Goal: Task Accomplishment & Management: Manage account settings

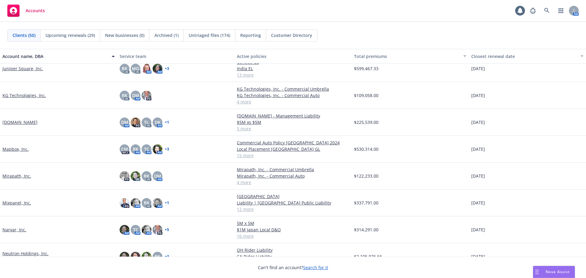
scroll to position [519, 0]
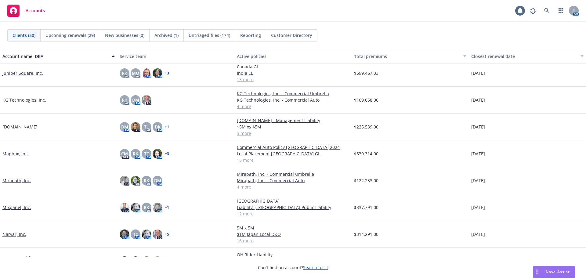
click at [18, 125] on link "Lob.com" at bounding box center [19, 127] width 35 height 6
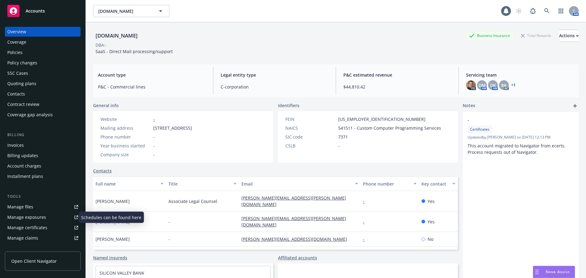
click at [52, 222] on link "Manage exposures" at bounding box center [43, 217] width 76 height 10
click at [54, 229] on link "Manage certificates" at bounding box center [43, 228] width 76 height 10
click at [51, 50] on div "Policies" at bounding box center [42, 53] width 71 height 10
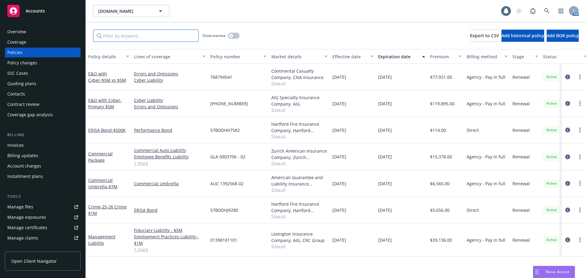
click at [129, 34] on input "Filter by keyword..." at bounding box center [146, 36] width 106 height 12
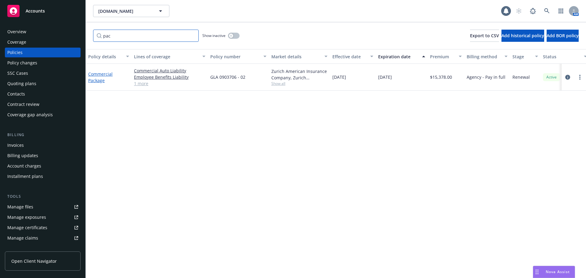
type input "pac"
click at [99, 78] on link "Commercial Package" at bounding box center [100, 77] width 24 height 12
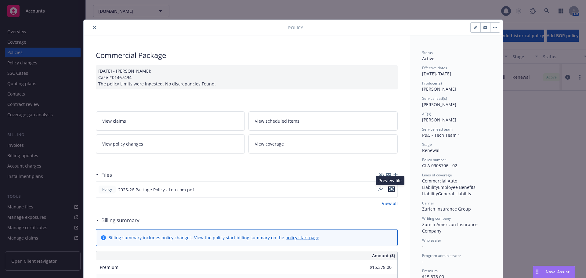
click at [389, 189] on icon "preview file" at bounding box center [391, 189] width 5 height 4
click at [92, 25] on button "close" at bounding box center [94, 27] width 7 height 7
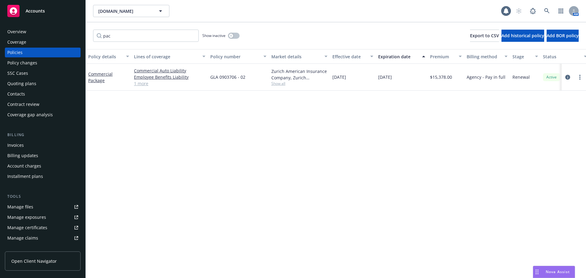
click at [50, 226] on link "Manage certificates" at bounding box center [43, 228] width 76 height 10
click at [55, 6] on div "Accounts" at bounding box center [42, 11] width 71 height 12
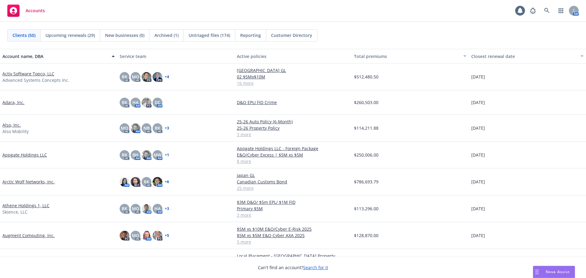
click at [28, 154] on link "Appgate Holdings LLC" at bounding box center [24, 155] width 45 height 6
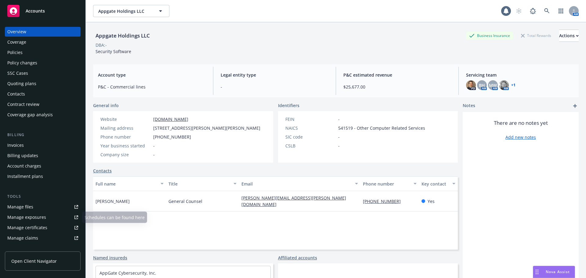
click at [36, 228] on div "Manage certificates" at bounding box center [27, 228] width 40 height 10
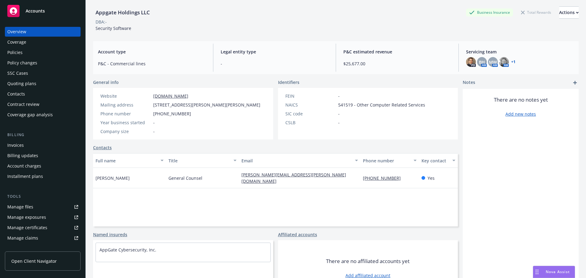
scroll to position [48, 0]
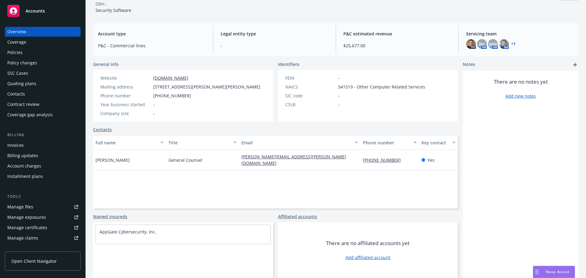
click at [120, 216] on link "Named insureds" at bounding box center [110, 216] width 34 height 6
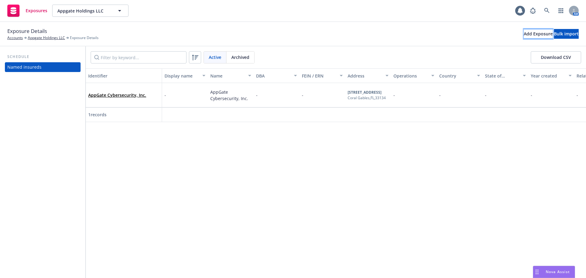
click at [524, 35] on div "Add Exposure" at bounding box center [538, 33] width 29 height 9
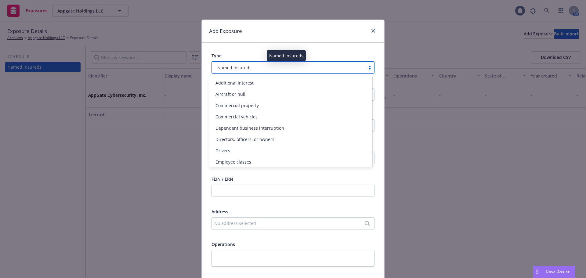
click at [249, 70] on div "Named insureds" at bounding box center [288, 67] width 147 height 6
click at [246, 53] on div "Type" at bounding box center [293, 56] width 163 height 6
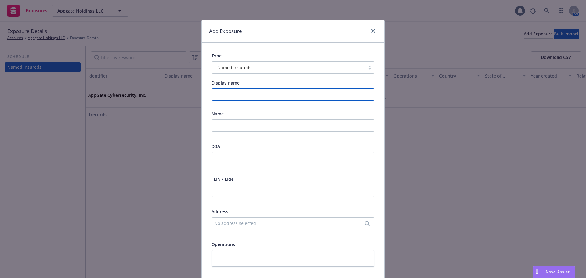
click at [240, 90] on input "Display name" at bounding box center [293, 95] width 163 height 12
click at [240, 90] on input "Appgate Cybersecurity, Inc." at bounding box center [293, 95] width 163 height 12
type input "Appgate Cybersecurity, Inc."
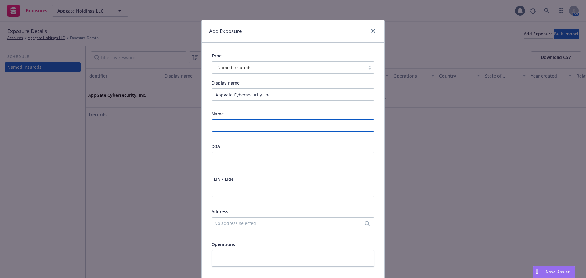
click at [237, 130] on input "text" at bounding box center [293, 125] width 163 height 12
paste input "Appgate Cybersecurity, Inc."
type input "Appgate Cybersecurity, Inc."
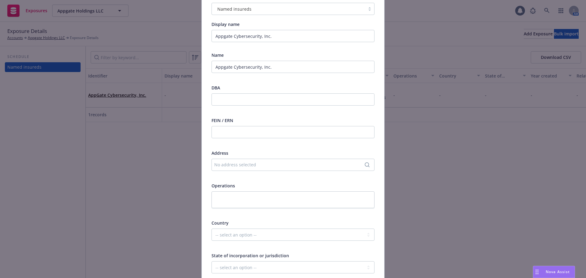
scroll to position [61, 0]
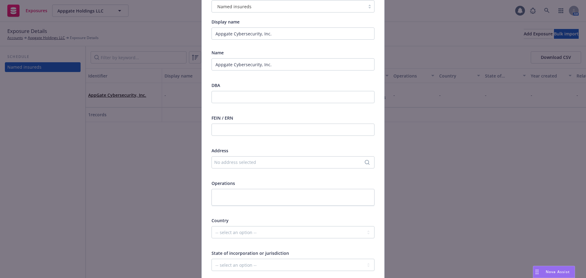
click at [219, 164] on div "No address selected" at bounding box center [289, 162] width 151 height 6
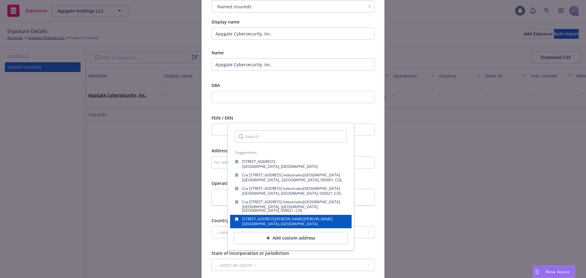
click at [302, 222] on div "Coral Gables, FL, 33134, USA" at bounding box center [287, 224] width 91 height 4
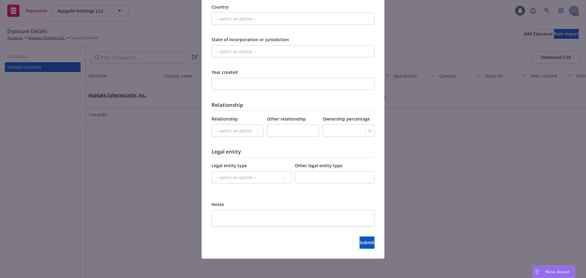
scroll to position [275, 0]
click at [360, 244] on span "Submit" at bounding box center [367, 242] width 15 height 6
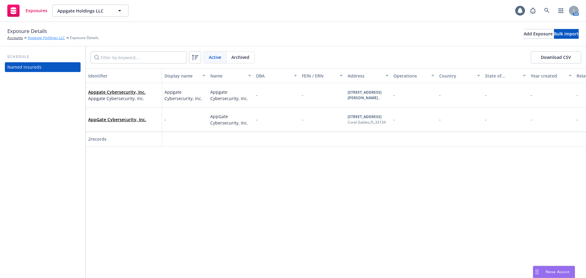
click at [49, 38] on link "Appgate Holdings LLC" at bounding box center [46, 37] width 37 height 5
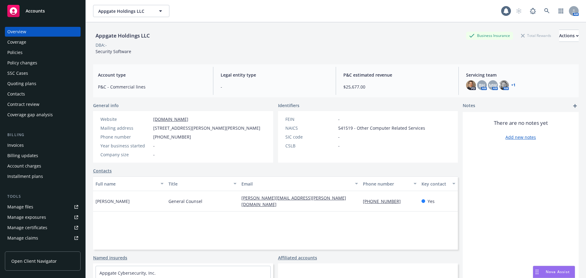
click at [59, 227] on link "Manage certificates" at bounding box center [43, 228] width 76 height 10
click at [559, 37] on div "Actions" at bounding box center [569, 36] width 20 height 12
click at [72, 9] on div "Accounts" at bounding box center [42, 11] width 71 height 12
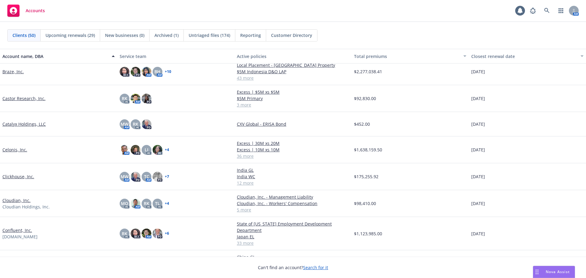
scroll to position [214, 0]
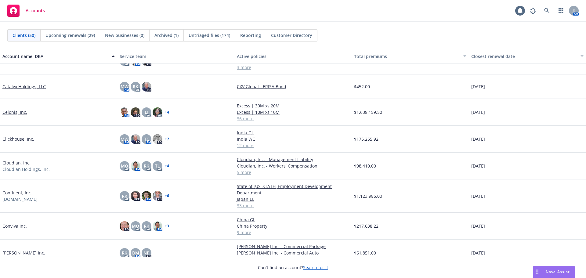
click at [12, 227] on link "Conviva Inc." at bounding box center [14, 226] width 24 height 6
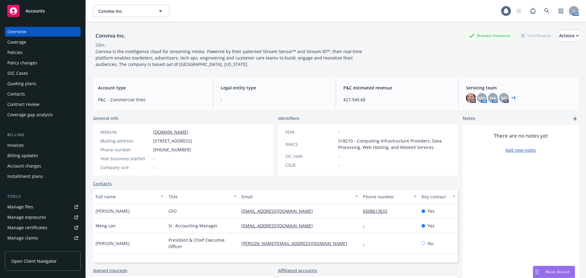
click at [34, 51] on div "Policies" at bounding box center [42, 53] width 71 height 10
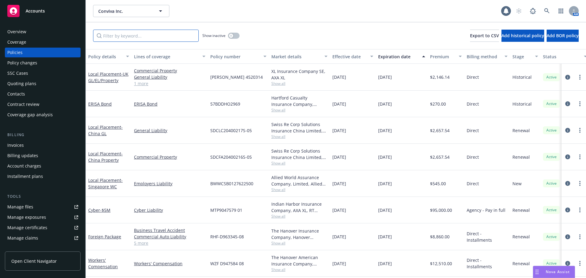
click at [117, 36] on input "Filter by keyword..." at bounding box center [146, 36] width 106 height 12
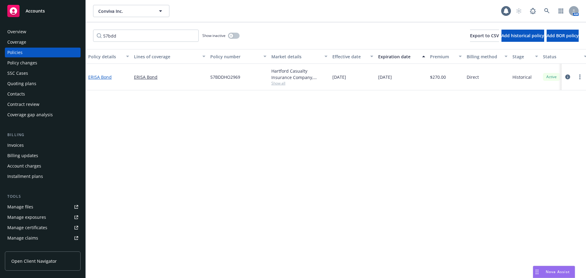
click at [103, 78] on link "ERISA Bond" at bounding box center [100, 77] width 24 height 6
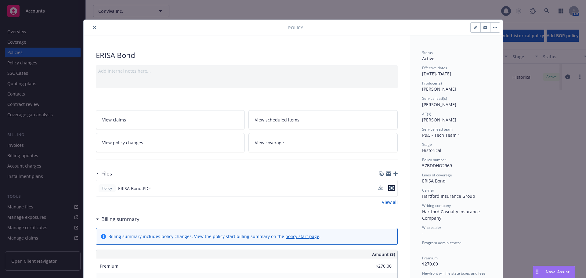
click at [391, 187] on icon "preview file" at bounding box center [391, 188] width 5 height 4
click at [88, 28] on div at bounding box center [187, 27] width 202 height 7
click at [93, 27] on icon "close" at bounding box center [95, 28] width 4 height 4
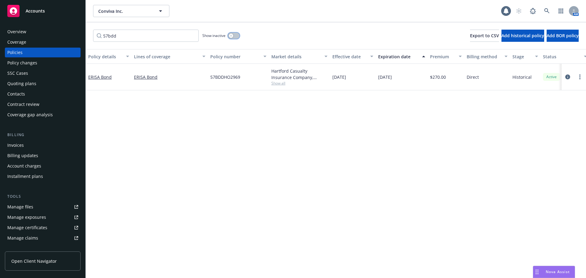
click at [238, 37] on button "button" at bounding box center [234, 36] width 12 height 6
drag, startPoint x: 151, startPoint y: 38, endPoint x: 90, endPoint y: 41, distance: 61.1
click at [90, 41] on div "57bdd Show inactive Export to CSV Add historical policy Add BOR policy" at bounding box center [336, 35] width 500 height 27
type input "erisa"
click at [101, 76] on link "ERISA Bond" at bounding box center [100, 77] width 24 height 6
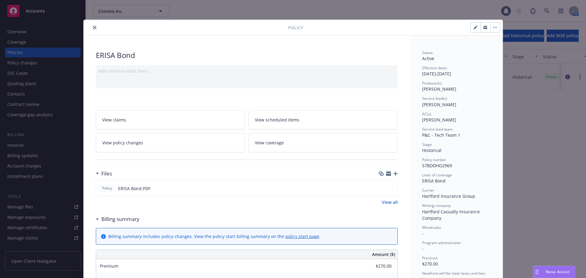
click at [494, 26] on button "button" at bounding box center [495, 28] width 10 height 10
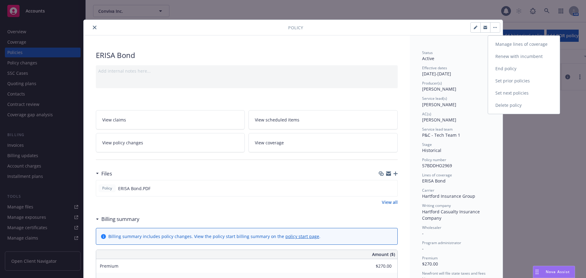
click at [520, 58] on link "Renew with incumbent" at bounding box center [524, 56] width 72 height 12
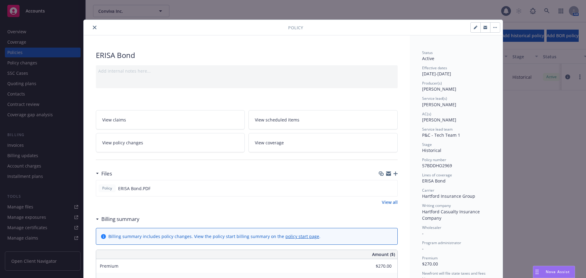
select select "36"
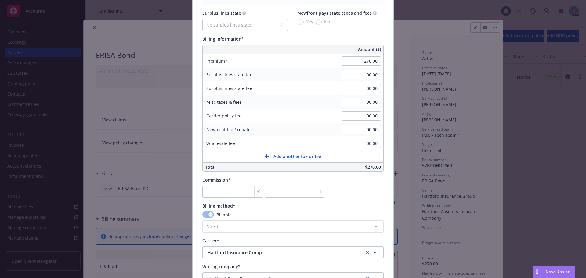
scroll to position [366, 0]
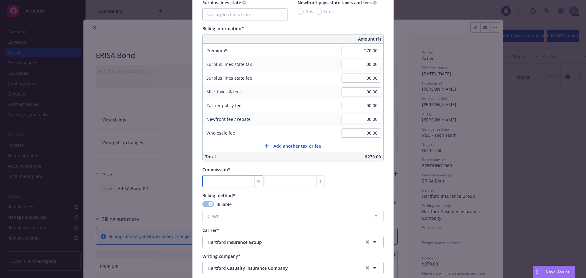
click at [226, 178] on input "number" at bounding box center [232, 181] width 61 height 12
type input "0"
click at [364, 178] on div "Commission* % 0 $" at bounding box center [292, 176] width 181 height 21
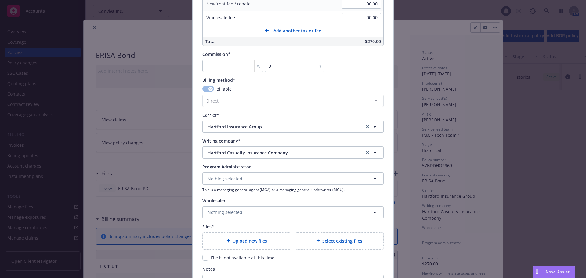
scroll to position [488, 0]
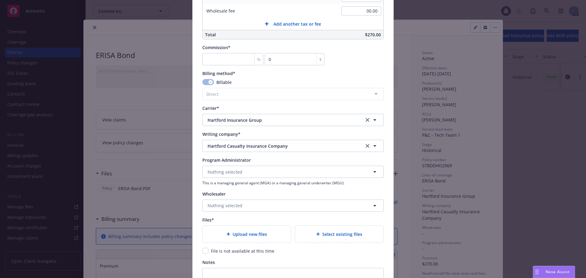
click at [256, 230] on div "Upload new files" at bounding box center [247, 234] width 88 height 17
type textarea "x"
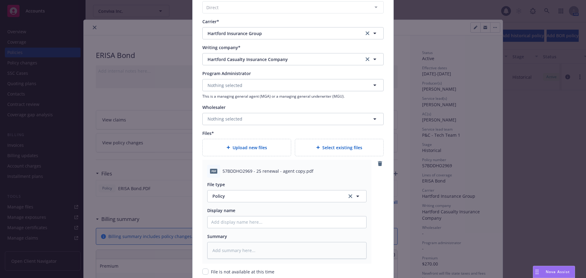
scroll to position [641, 0]
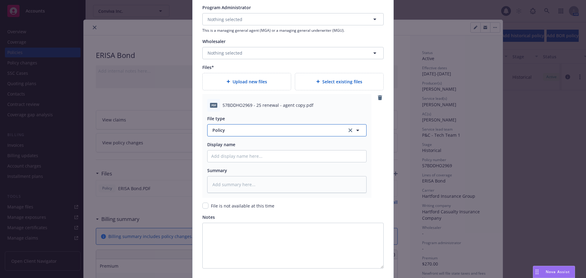
click at [237, 134] on button "Policy" at bounding box center [286, 130] width 159 height 12
drag, startPoint x: 235, startPoint y: 132, endPoint x: 198, endPoint y: 132, distance: 37.5
type input "2"
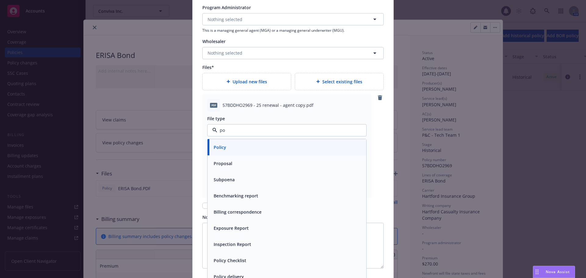
type input "pol"
click at [261, 144] on div "Policy" at bounding box center [286, 147] width 151 height 9
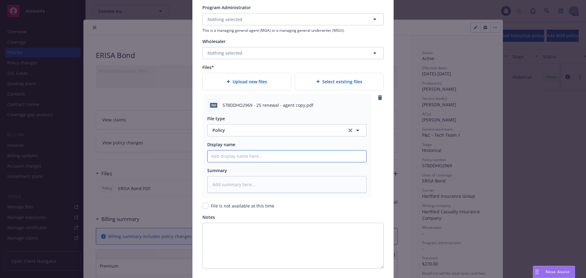
click at [262, 155] on input "Policy display name" at bounding box center [287, 156] width 159 height 12
type textarea "x"
type input "2"
type textarea "x"
type input "20"
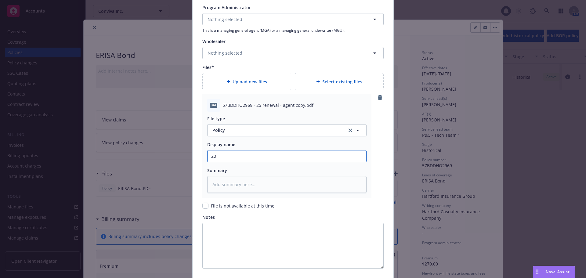
type textarea "x"
type input "202"
type textarea "x"
type input "2025"
type textarea "x"
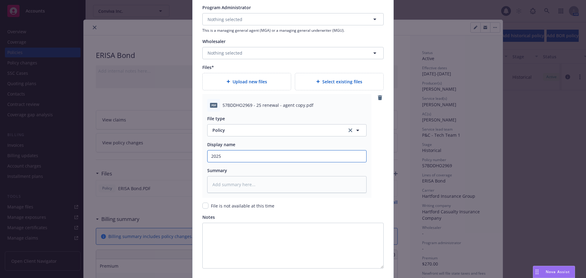
type input "2025-"
type textarea "x"
type input "2025-2"
type textarea "x"
type input "2025-28"
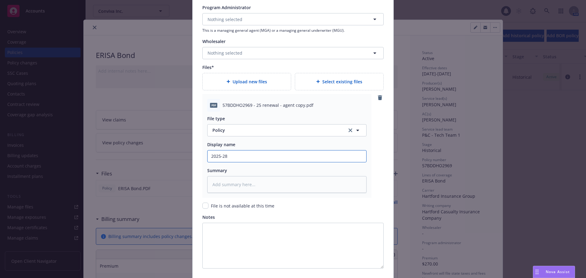
type textarea "x"
type input "2025-28"
type textarea "x"
type input "2025-28 E"
type textarea "x"
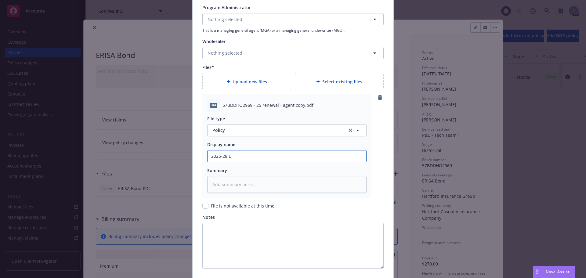
type input "2025-28 ER"
type textarea "x"
type input "2025-28 ERI"
type textarea "x"
type input "2025-28 ERIS"
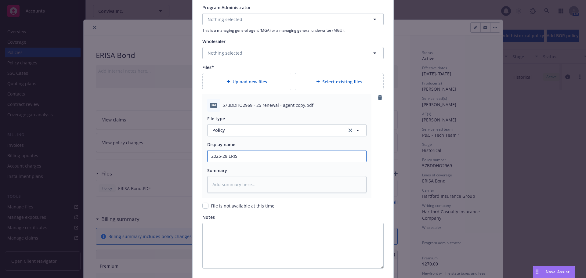
type textarea "x"
type input "2025-28 ERISA"
type textarea "x"
type input "2025-28 ERISA"
type textarea "x"
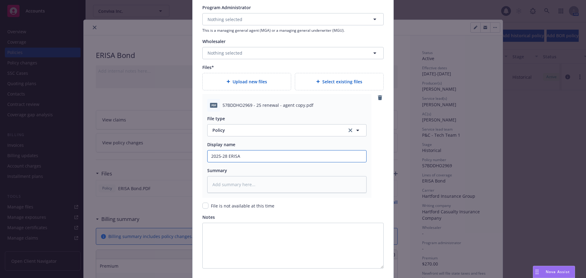
type input "2025-28 ERISA B"
type textarea "x"
type input "2025-28 ERISA Bo"
type textarea "x"
type input "2025-28 ERISA Bon"
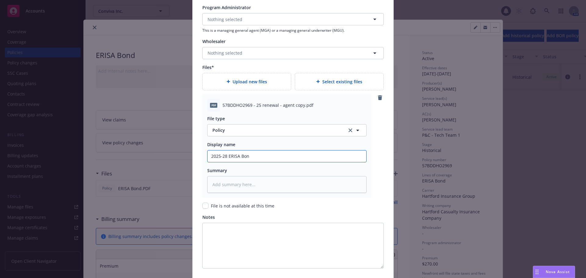
type textarea "x"
type input "2025-28 ERISA Bond"
type textarea "x"
type input "2025-28 ERISA Bond"
type textarea "x"
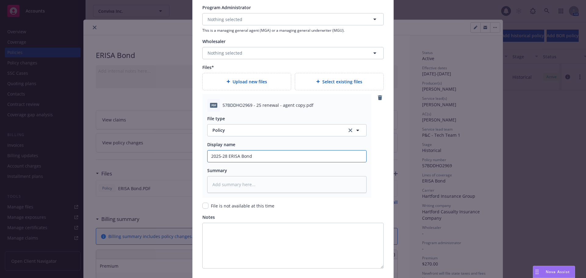
type input "2025-28 ERISA Bond -"
type textarea "x"
type input "2025-28 ERISA Bond -"
type textarea "x"
type input "2025-28 ERISA Bond - C"
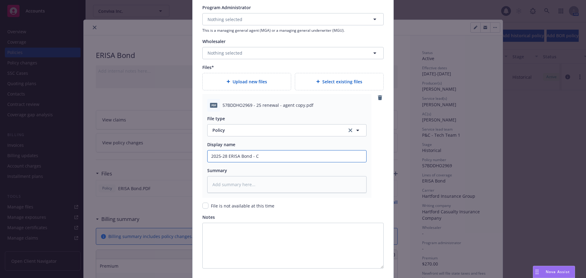
type textarea "x"
type input "2025-28 ERISA Bond - CO"
type textarea "x"
type input "2025-28 ERISA Bond - COn"
type textarea "x"
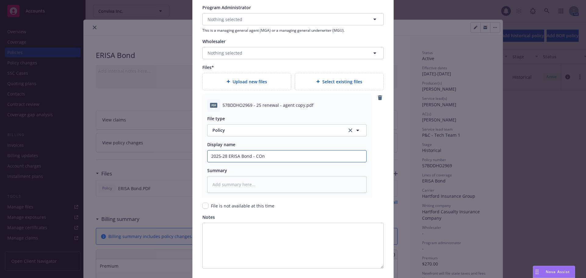
type input "2025-28 ERISA Bond - COnv"
type textarea "x"
type input "2025-28 ERISA Bond - COn"
type textarea "x"
type input "2025-28 ERISA Bond - CO"
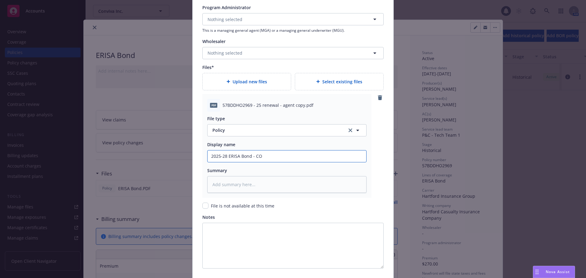
type textarea "x"
type input "2025-28 ERISA Bond - C"
type textarea "x"
type input "2025-28 ERISA Bond - Co"
type textarea "x"
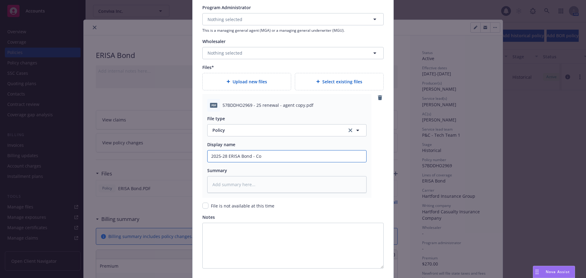
type input "2025-28 ERISA Bond - Con"
type textarea "x"
type input "2025-28 ERISA Bond - Conv"
type textarea "x"
type input "2025-28 ERISA Bond - Convi"
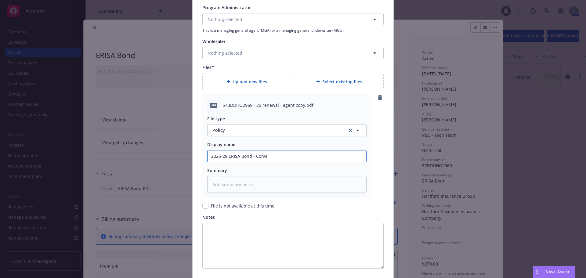
type textarea "x"
type input "2025-28 ERISA Bond - Conviv"
type textarea "x"
type input "2025-28 ERISA Bond - Conviva"
type textarea "x"
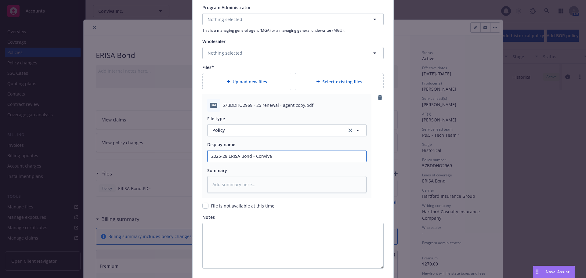
type input "2025-28 ERISA Bond - Conviva"
type textarea "x"
type input "2025-28 ERISA Bond - Conviva R"
type textarea "x"
type input "2025-28 ERISA Bond - Conviva Re"
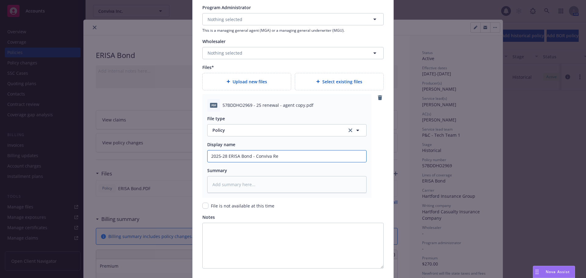
type textarea "x"
type input "2025-28 ERISA Bond - Conviva Ret"
type textarea "x"
type input "2025-28 ERISA Bond - Conviva Retr"
type textarea "x"
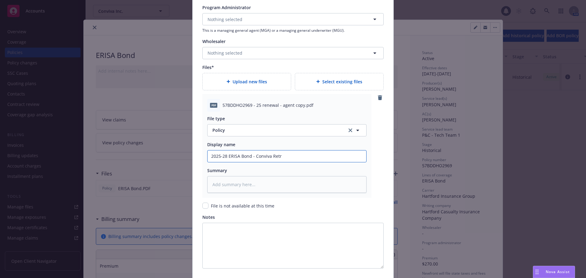
type input "2025-28 ERISA Bond - Conviva Ret"
type textarea "x"
type input "2025-28 ERISA Bond - Conviva Reti"
type textarea "x"
type input "2025-28 ERISA Bond - Conviva Retir"
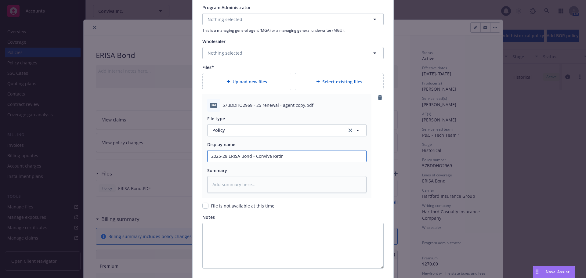
type textarea "x"
type input "2025-28 ERISA Bond - Conviva Retire"
type textarea "x"
type input "2025-28 ERISA Bond - Conviva Retirem"
type textarea "x"
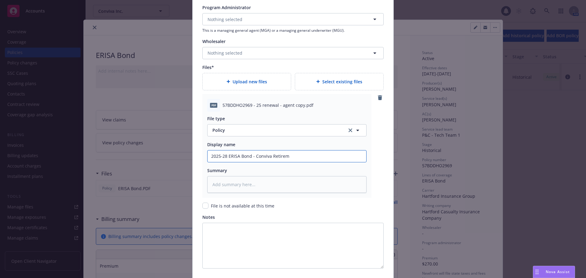
type input "2025-28 ERISA Bond - Conviva Retireme"
type textarea "x"
type input "2025-28 ERISA Bond - Conviva Retiremen"
type textarea "x"
type input "2025-28 ERISA Bond - Conviva Retirement"
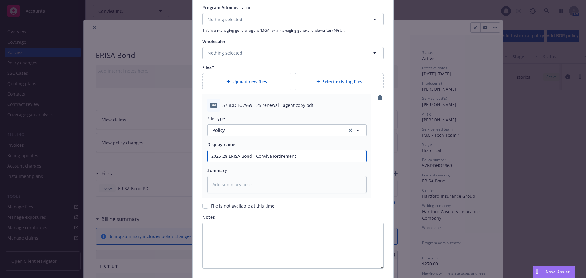
type textarea "x"
type input "2025-28 ERISA Bond - Conviva Retirement"
type textarea "x"
type input "2025-28 ERISA Bond - Conviva Retirement P"
type textarea "x"
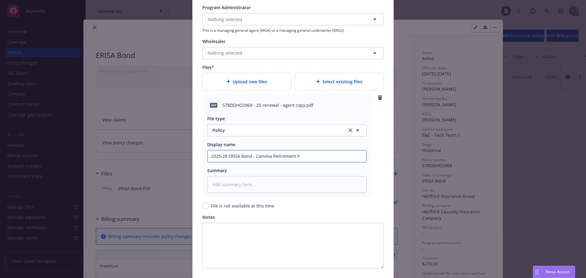
type input "2025-28 ERISA Bond - Conviva Retirement Pl"
type textarea "x"
type input "2025-28 ERISA Bond - Conviva Retirement Pla"
type textarea "x"
type input "2025-28 ERISA Bond - Conviva Retirement Plan"
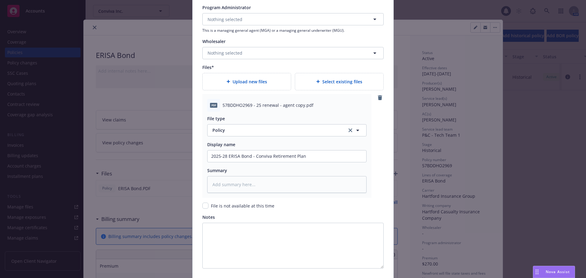
click at [374, 159] on div "pdf 57BDDHO2969 - 25 renewal - agent copy.pdf File type Policy Display name 202…" at bounding box center [292, 146] width 181 height 104
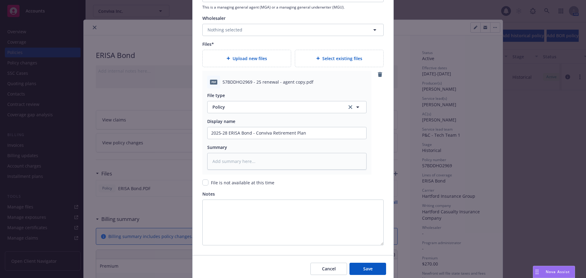
scroll to position [688, 0]
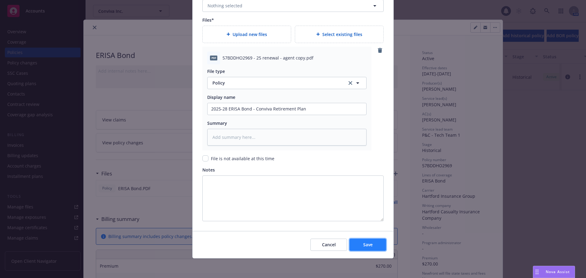
click at [371, 246] on button "Save" at bounding box center [367, 245] width 37 height 12
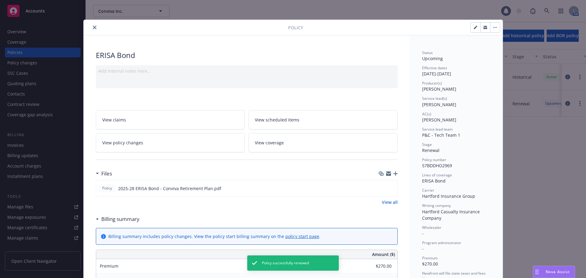
click at [93, 28] on icon "close" at bounding box center [95, 28] width 4 height 4
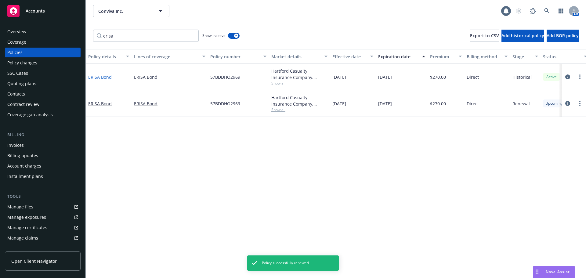
click at [107, 77] on link "ERISA Bond" at bounding box center [100, 77] width 24 height 6
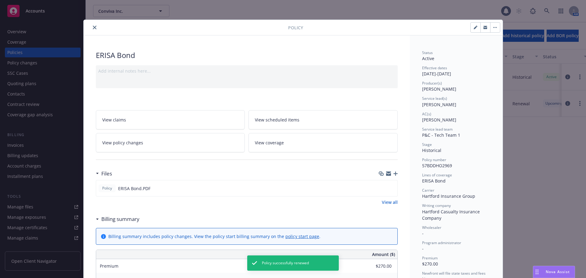
scroll to position [18, 0]
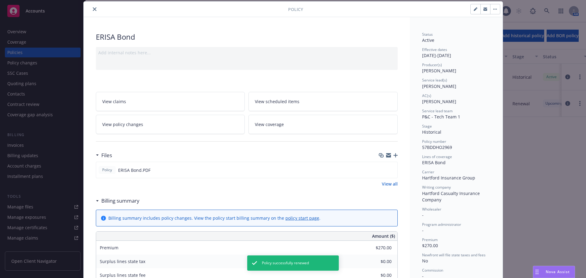
click at [394, 154] on icon "button" at bounding box center [395, 155] width 4 height 4
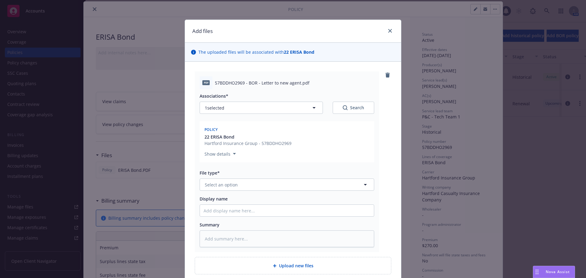
type textarea "x"
click at [230, 183] on span "Select an option" at bounding box center [221, 185] width 33 height 6
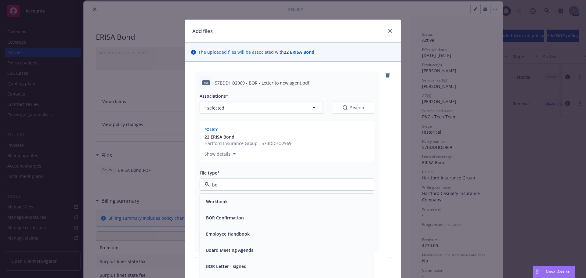
type input "bor"
click at [240, 203] on span "BOR Confirmation" at bounding box center [225, 201] width 38 height 6
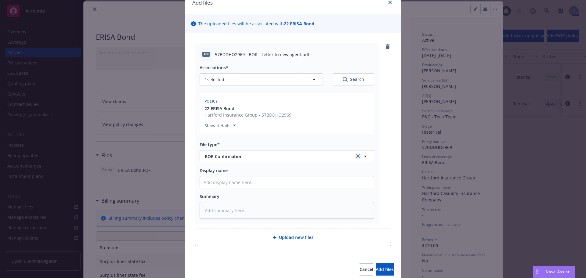
scroll to position [53, 0]
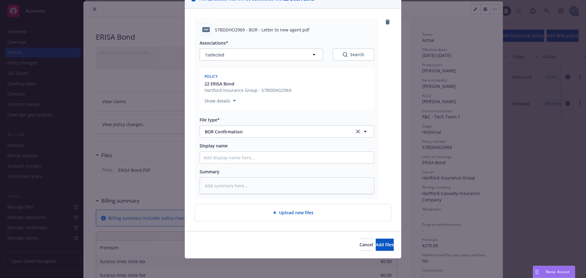
type textarea "x"
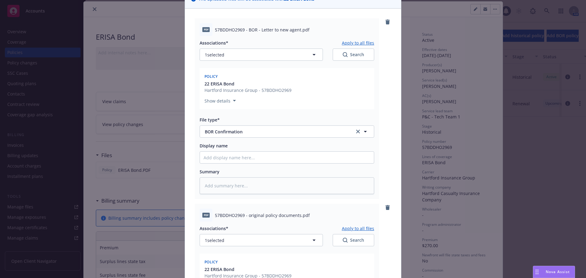
scroll to position [206, 0]
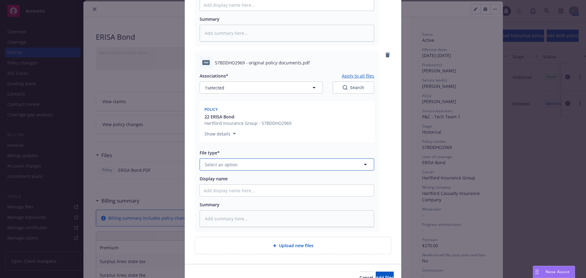
click at [251, 166] on button "Select an option" at bounding box center [287, 164] width 175 height 12
type input "other"
click at [218, 181] on div "Other" at bounding box center [287, 181] width 167 height 9
click at [380, 277] on span "Add files" at bounding box center [385, 278] width 18 height 6
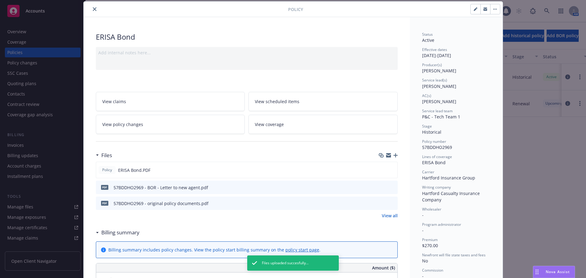
click at [93, 8] on icon "close" at bounding box center [95, 9] width 4 height 4
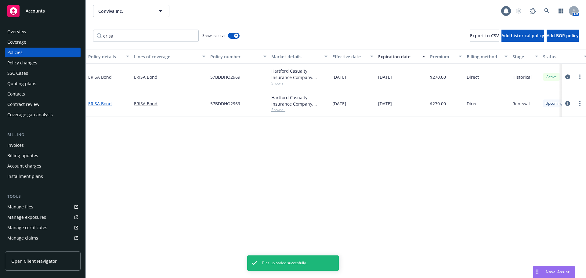
click at [107, 103] on link "ERISA Bond" at bounding box center [100, 104] width 24 height 6
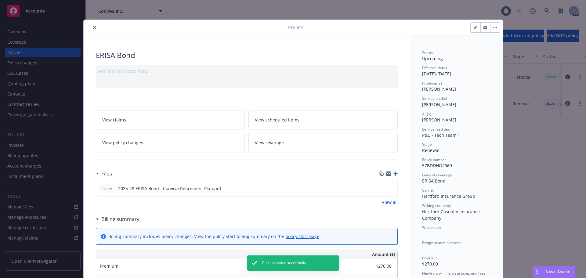
scroll to position [18, 0]
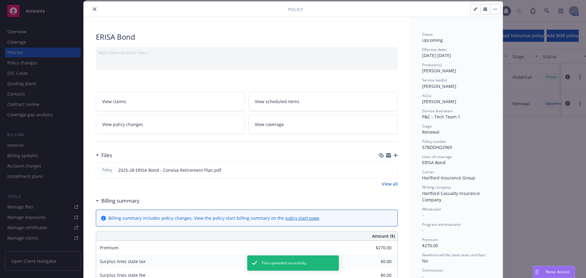
click at [394, 154] on icon "button" at bounding box center [395, 155] width 4 height 4
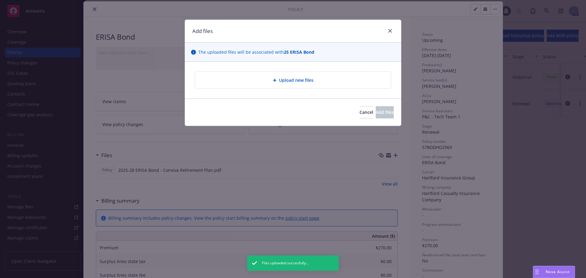
type textarea "x"
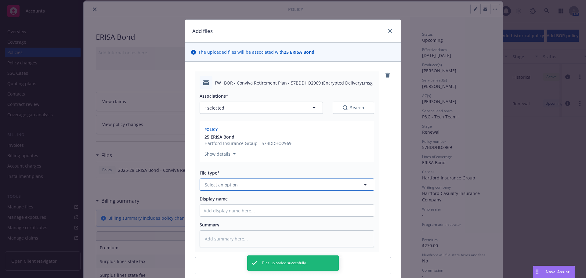
click at [221, 182] on span "Select an option" at bounding box center [221, 185] width 33 height 6
type input "ema"
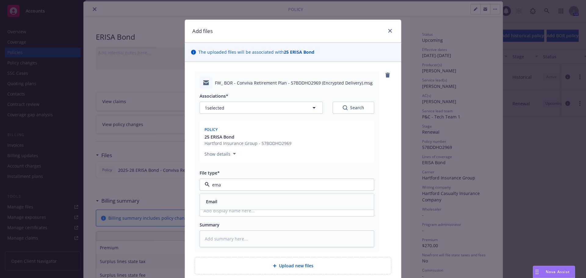
click at [254, 198] on div "Email" at bounding box center [287, 201] width 167 height 9
click at [384, 177] on div "FW_ BOR - Conviva Retirement Plan - 57BDDHO2969 (Encrypted Delivery).msg Associ…" at bounding box center [293, 161] width 197 height 181
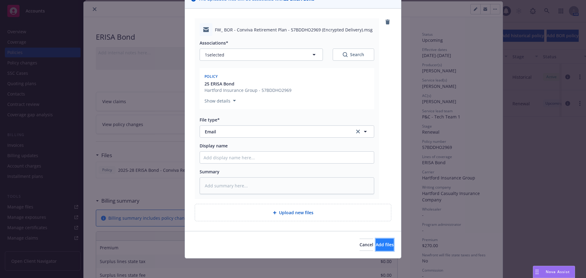
click at [376, 242] on span "Add files" at bounding box center [385, 245] width 18 height 6
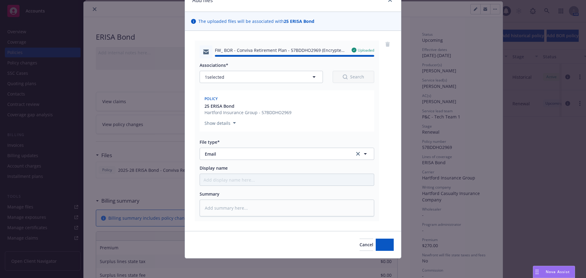
type textarea "x"
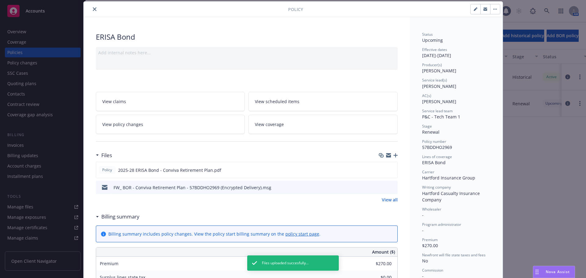
click at [93, 9] on icon "close" at bounding box center [95, 9] width 4 height 4
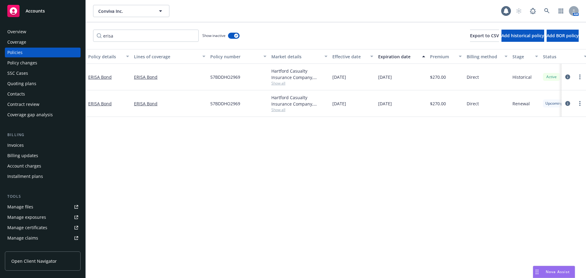
click at [50, 9] on div "Accounts" at bounding box center [42, 11] width 71 height 12
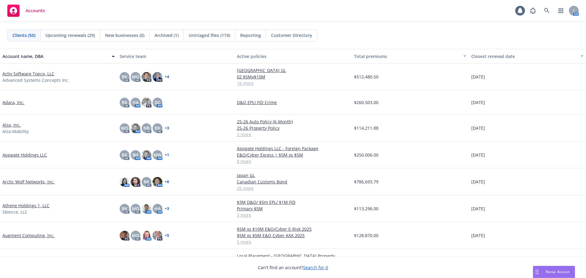
click at [30, 154] on link "Appgate Holdings LLC" at bounding box center [24, 155] width 45 height 6
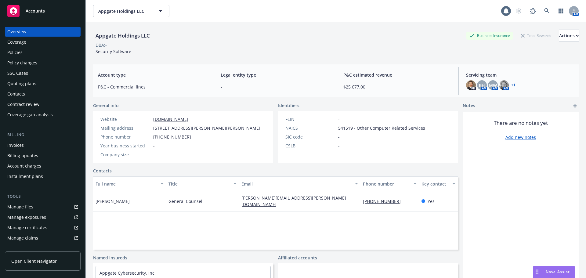
scroll to position [120, 0]
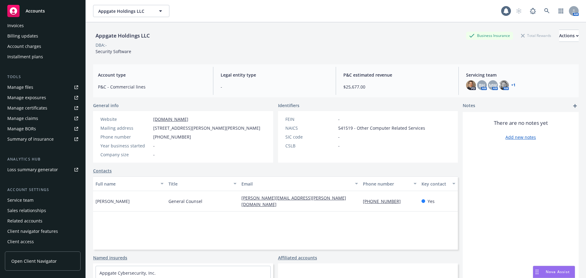
click at [42, 140] on div "Summary of insurance" at bounding box center [30, 139] width 46 height 10
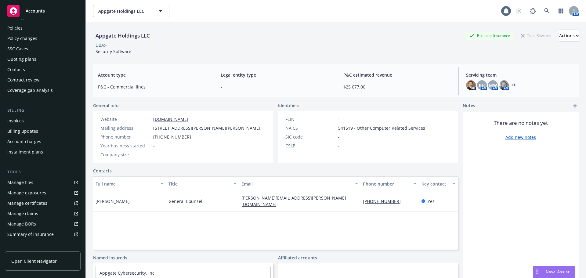
scroll to position [0, 0]
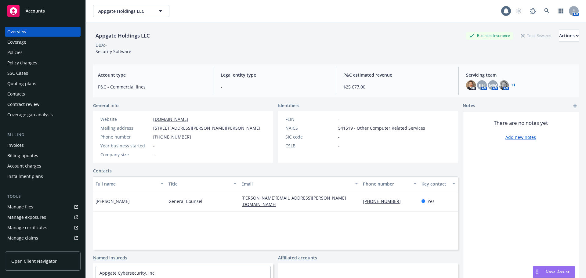
click at [38, 53] on div "Policies" at bounding box center [42, 53] width 71 height 10
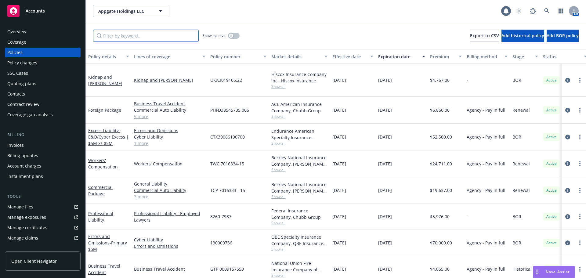
click at [128, 35] on input "Filter by keyword..." at bounding box center [146, 36] width 106 height 12
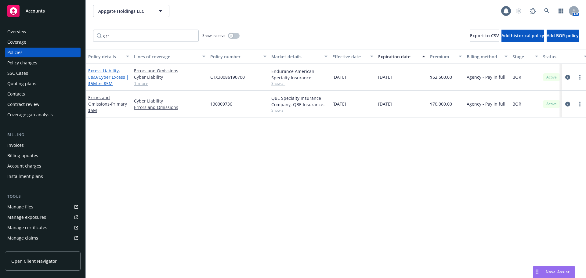
click at [103, 82] on span "- E&O/Cyber Excess | $5M xs $5M" at bounding box center [108, 77] width 41 height 19
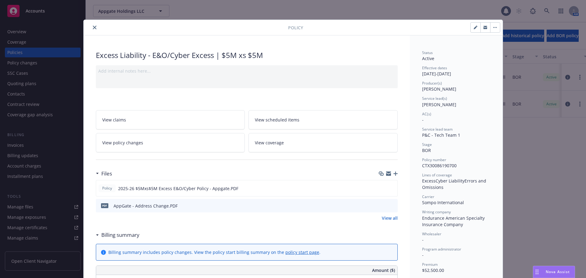
click at [91, 28] on button "close" at bounding box center [94, 27] width 7 height 7
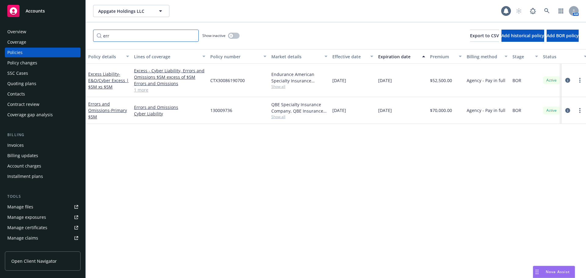
drag, startPoint x: 117, startPoint y: 35, endPoint x: 84, endPoint y: 45, distance: 34.4
click at [84, 45] on div "Accounts Overview Coverage Policies Policy changes SSC Cases Quoting plans Cont…" at bounding box center [293, 139] width 586 height 278
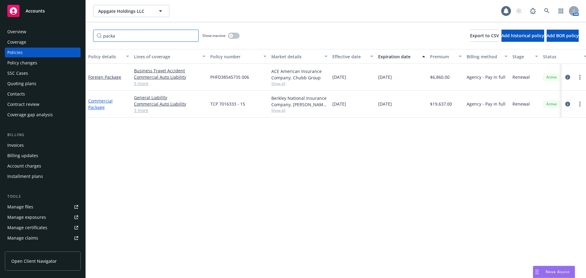
type input "packa"
click at [99, 107] on link "Commercial Package" at bounding box center [100, 104] width 24 height 12
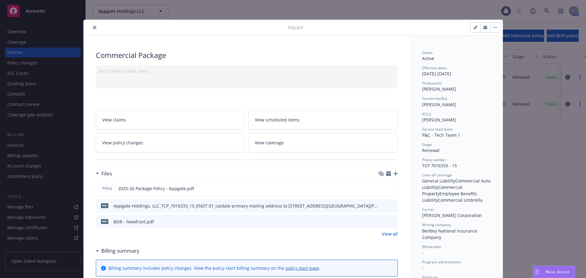
click at [94, 27] on button "close" at bounding box center [94, 27] width 7 height 7
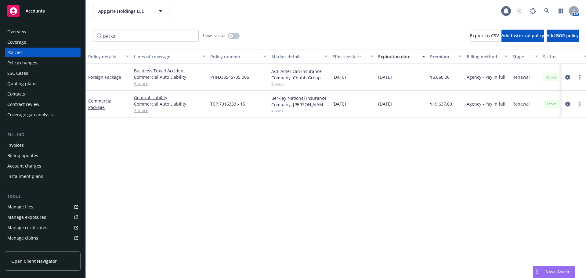
click at [42, 210] on link "Manage files" at bounding box center [43, 207] width 76 height 10
click at [51, 5] on div "Accounts" at bounding box center [42, 11] width 71 height 12
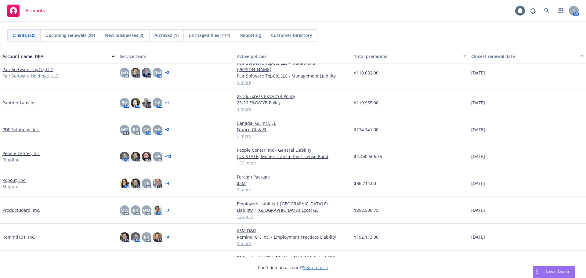
scroll to position [946, 0]
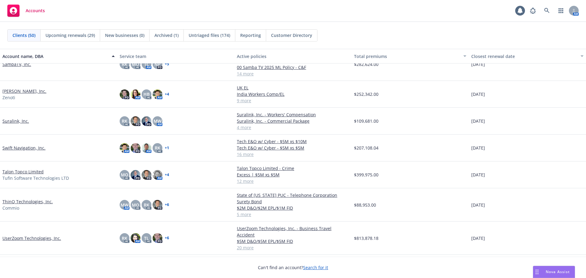
click at [33, 203] on link "ThinQ Technologies, Inc." at bounding box center [27, 201] width 50 height 6
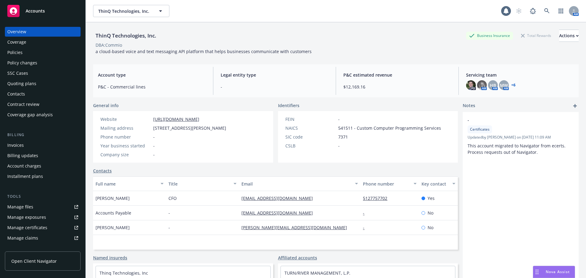
click at [41, 60] on div "Policy changes" at bounding box center [42, 63] width 71 height 10
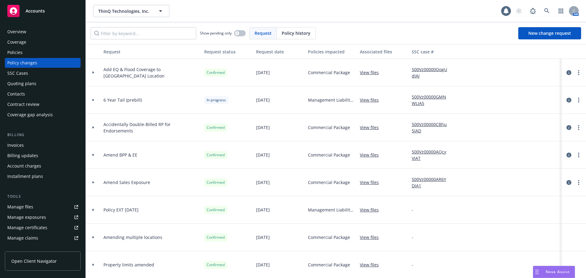
click at [92, 154] on icon at bounding box center [93, 155] width 2 height 2
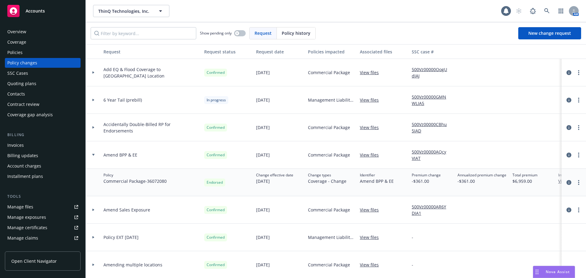
click at [92, 154] on icon at bounding box center [93, 155] width 2 height 2
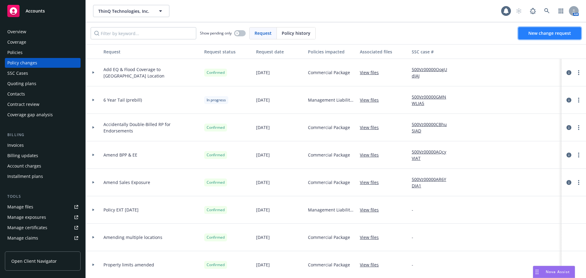
click at [535, 36] on link "New change request" at bounding box center [549, 33] width 63 height 12
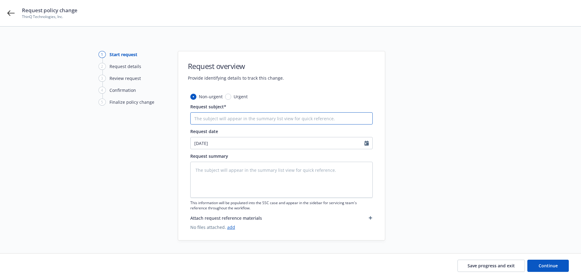
click at [266, 119] on input "Request subject*" at bounding box center [281, 118] width 183 height 12
type textarea "x"
type input "R"
type textarea "x"
type input "Re"
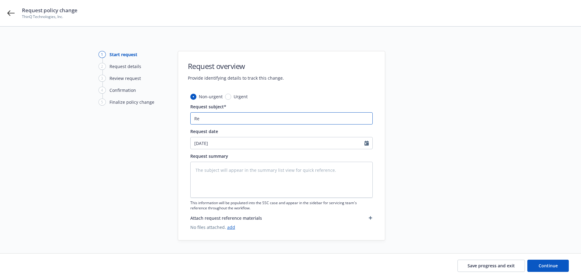
type textarea "x"
type input "Rem"
type textarea "x"
type input "Remo"
type textarea "x"
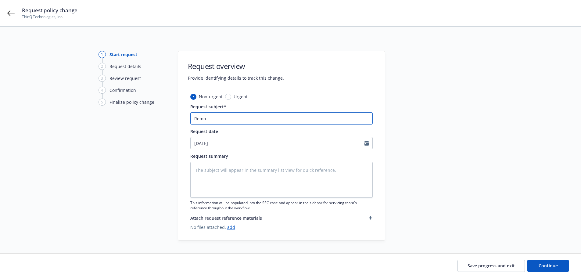
type input "Remov"
type textarea "x"
type input "Remove"
type textarea "x"
type input "Remove"
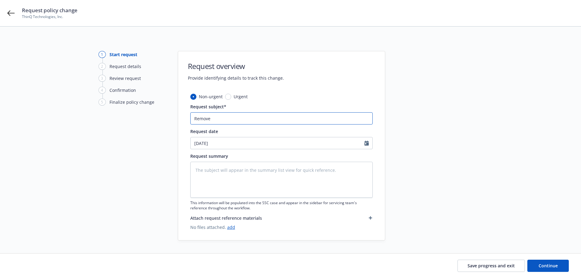
type textarea "x"
type input "Remove C"
type textarea "x"
type input "Remove Ce"
type textarea "x"
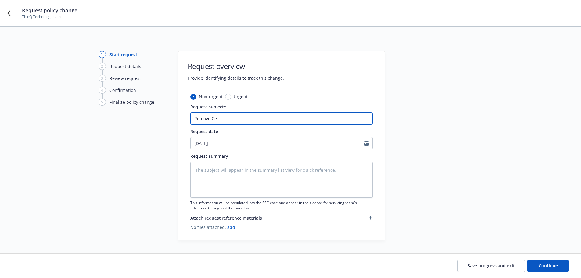
type input "Remove Cen"
type textarea "x"
type input "Remove Cent"
type textarea "x"
type input "Remove Cente"
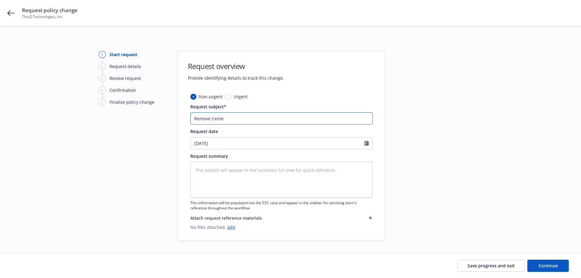
type textarea "x"
type input "Remove Centen"
type textarea "x"
type input "Remove Centenni"
type textarea "x"
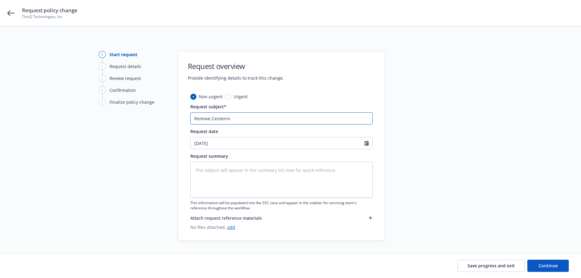
type input "Remove Centennia"
type textarea "x"
type input "Remove Centennia,"
type textarea "x"
type input "Remove Centennia,"
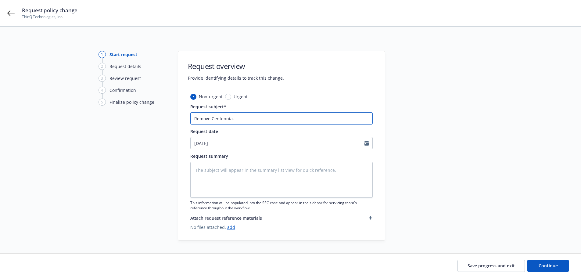
type textarea "x"
type input "Remove Centennia, C"
type textarea "x"
type input "Remove Centennia, C="
type textarea "x"
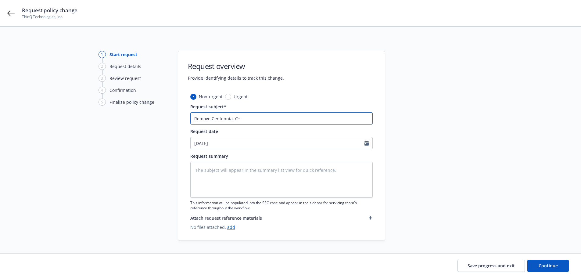
type input "Remove Centennia, C"
type textarea "x"
type input "Remove Centennia,"
type textarea "x"
type input "Remove Centennia,"
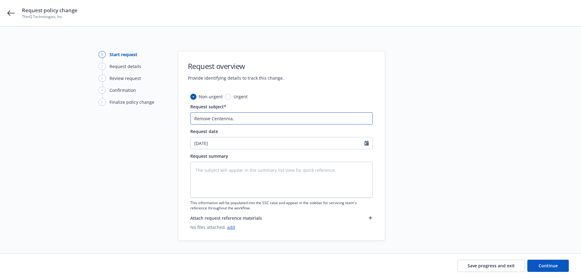
type textarea "x"
type input "Remove Centennia"
type textarea "x"
type input "Remove Centennial"
type textarea "x"
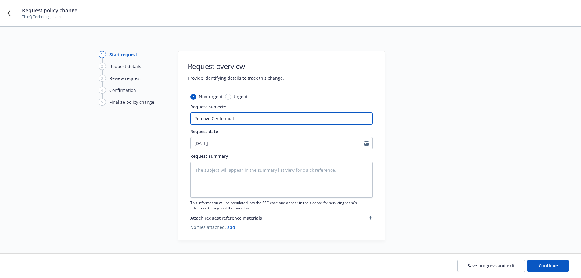
type input "Remove Centennial,"
type textarea "x"
type input "Remove Centennial,"
type textarea "x"
type input "Remove Centennial, C"
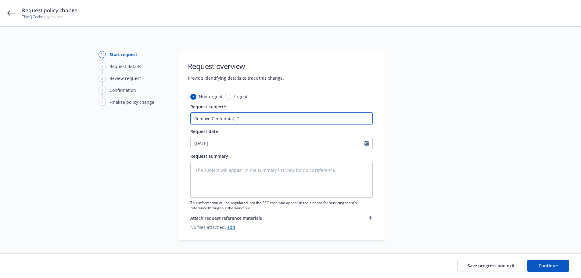
type textarea "x"
type input "Remove Centennial, CO"
type textarea "x"
type input "Remove Centennial, CO"
type textarea "x"
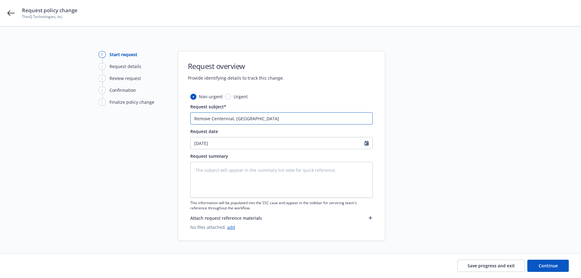
type input "Remove Centennial, CO l"
type textarea "x"
type input "Remove Centennial, CO lo"
type textarea "x"
type input "Remove Centennial, CO loc"
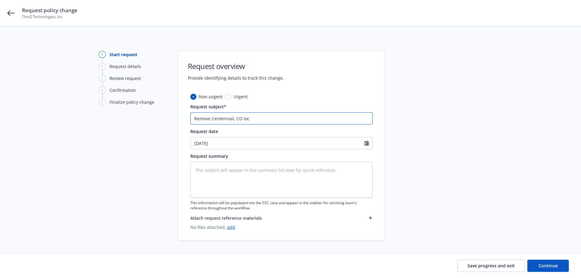
type textarea "x"
type input "Remove Centennial, CO loca"
type textarea "x"
type input "Remove Centennial, CO locat"
type textarea "x"
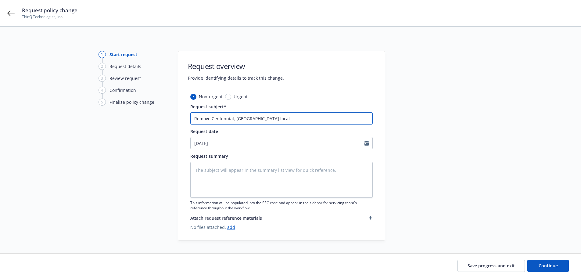
type input "Remove Centennial, CO locati"
type textarea "x"
type input "Remove Centennial, CO locatio"
type textarea "x"
type input "Remove Centennial, CO location"
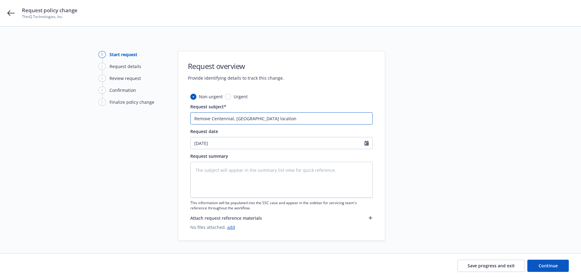
type textarea "x"
type input "Remove Centennial, CO locations"
type textarea "x"
type input "Remove Centennial, CO locations"
paste input "revenue from $27,540,000 to $26,800,000"
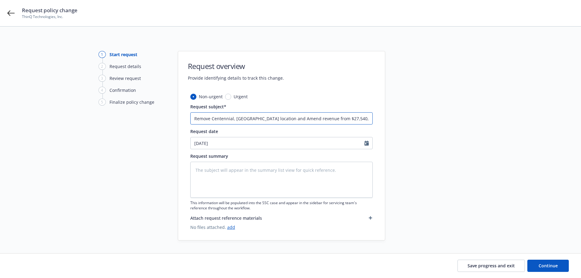
drag, startPoint x: 301, startPoint y: 119, endPoint x: 338, endPoint y: 120, distance: 37.6
click at [338, 120] on input "Remove Centennial, CO location and Amend revenue from $27,540,000 to $26,800,000" at bounding box center [281, 118] width 183 height 12
drag, startPoint x: 317, startPoint y: 119, endPoint x: 375, endPoint y: 126, distance: 58.7
click at [375, 126] on div "Non-urgent Urgent Request subject* Remove Centennial, CO location and Amend rev…" at bounding box center [281, 166] width 207 height 147
click at [543, 265] on span "Continue" at bounding box center [548, 266] width 19 height 6
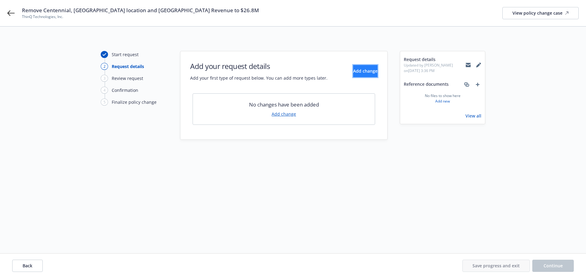
click at [353, 71] on span "Add change" at bounding box center [365, 71] width 24 height 6
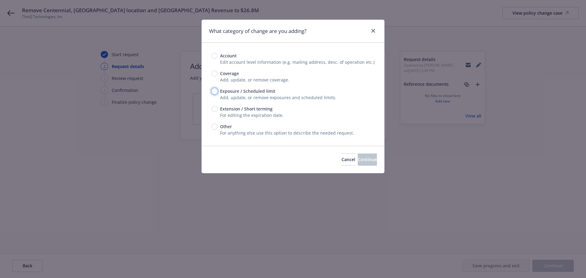
click at [213, 89] on input "Exposure / Scheduled limit" at bounding box center [215, 91] width 6 height 6
click at [358, 160] on span "Continue" at bounding box center [367, 160] width 19 height 6
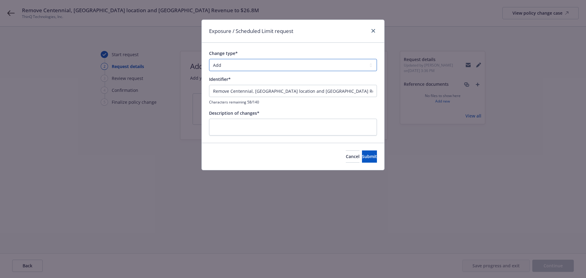
click at [243, 66] on select "Add Audit Change Remove" at bounding box center [293, 65] width 168 height 12
click at [209, 59] on select "Add Audit Change Remove" at bounding box center [293, 65] width 168 height 12
drag, startPoint x: 337, startPoint y: 92, endPoint x: 253, endPoint y: 92, distance: 84.6
click at [253, 92] on input "Remove Centennial, [GEOGRAPHIC_DATA] location and [GEOGRAPHIC_DATA] Revenue to …" at bounding box center [293, 91] width 168 height 12
drag, startPoint x: 349, startPoint y: 91, endPoint x: 168, endPoint y: 97, distance: 180.8
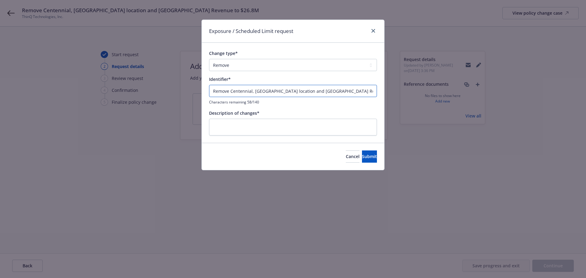
click at [168, 97] on div "Exposure / Scheduled Limit request Change type* Add Audit Change Remove Identif…" at bounding box center [293, 139] width 586 height 278
click at [234, 128] on textarea at bounding box center [293, 127] width 168 height 17
paste textarea "Remove Centennial, [GEOGRAPHIC_DATA] location and [GEOGRAPHIC_DATA] Revenue to …"
click at [362, 159] on button "Submit" at bounding box center [369, 156] width 15 height 12
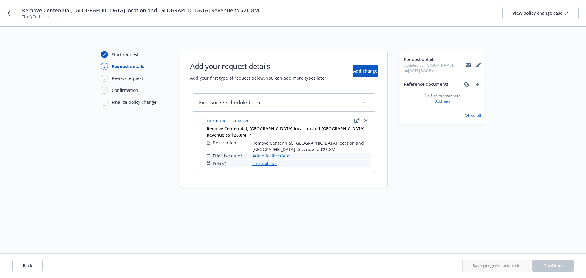
click at [275, 153] on link "Add effective date" at bounding box center [270, 156] width 37 height 6
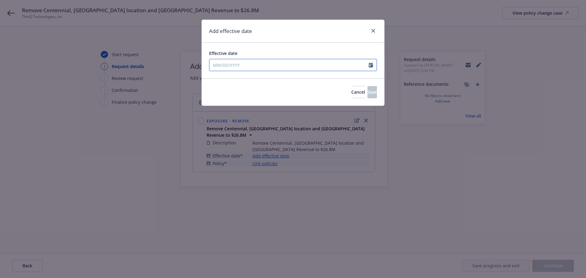
click at [373, 65] on icon "Calendar" at bounding box center [371, 65] width 4 height 5
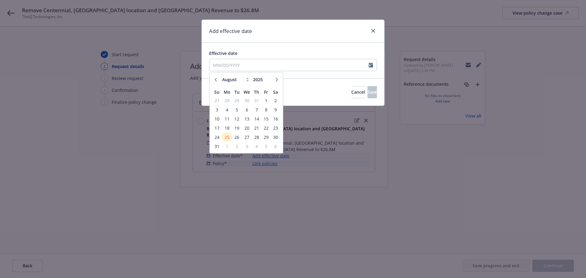
click at [276, 80] on icon "button" at bounding box center [277, 80] width 4 height 4
click at [229, 102] on span "1" at bounding box center [226, 101] width 9 height 8
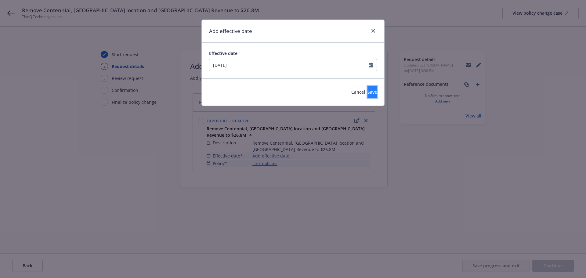
click at [372, 92] on button "Save" at bounding box center [372, 92] width 9 height 12
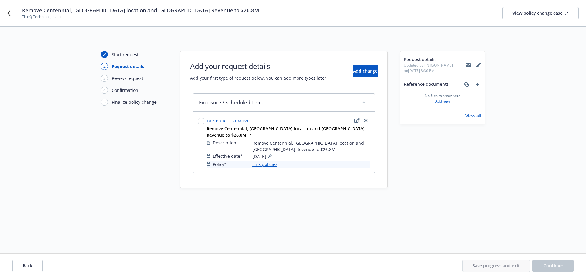
click at [269, 161] on link "Link policies" at bounding box center [264, 164] width 25 height 6
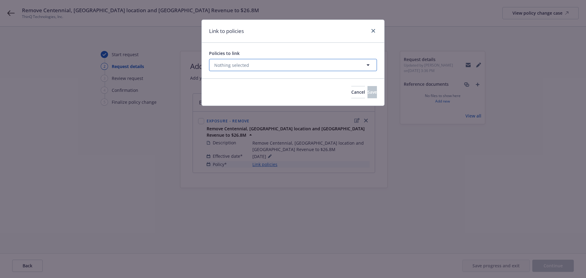
click at [300, 68] on button "Nothing selected" at bounding box center [293, 65] width 168 height 12
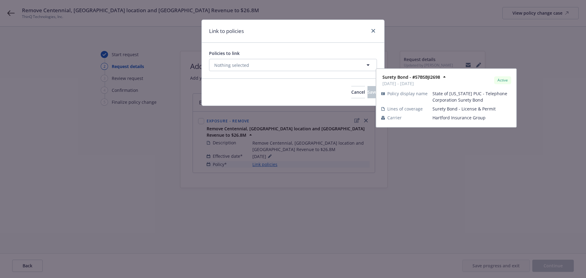
click at [343, 83] on select "All Active Upcoming Expired Cancelled" at bounding box center [346, 80] width 35 height 10
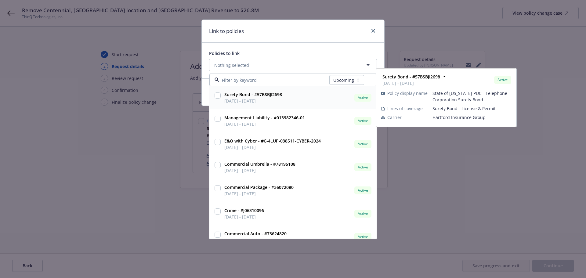
click at [330, 75] on select "All Active Upcoming Expired Cancelled" at bounding box center [346, 80] width 35 height 10
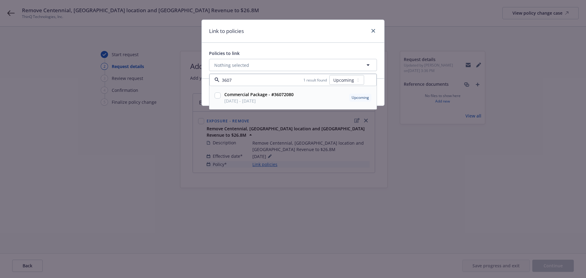
click at [219, 96] on input "checkbox" at bounding box center [218, 95] width 6 height 6
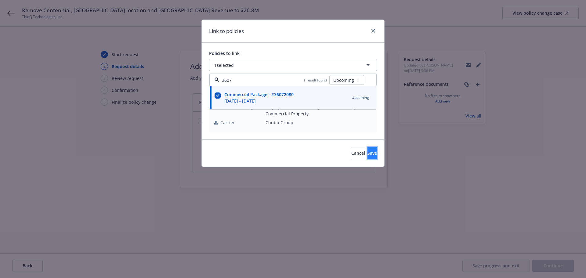
click at [368, 151] on button "Save" at bounding box center [372, 153] width 9 height 12
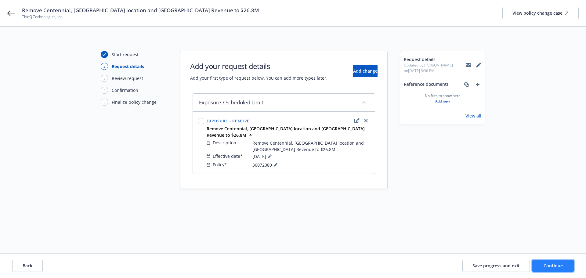
click at [550, 266] on span "Continue" at bounding box center [553, 266] width 19 height 6
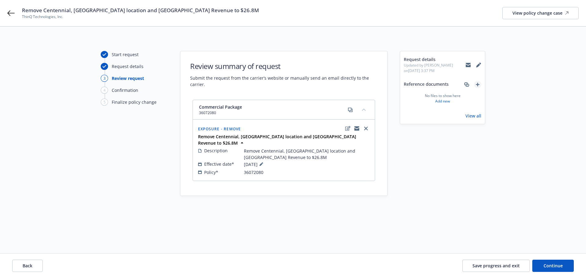
click at [477, 86] on icon "add" at bounding box center [478, 85] width 4 height 4
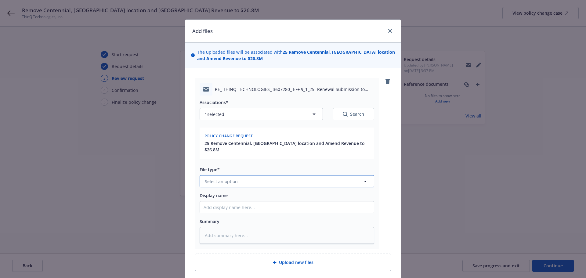
click at [218, 178] on span "Select an option" at bounding box center [221, 181] width 33 height 6
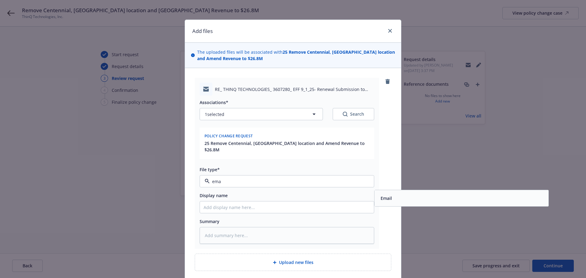
click at [385, 195] on span "Email" at bounding box center [386, 198] width 11 height 6
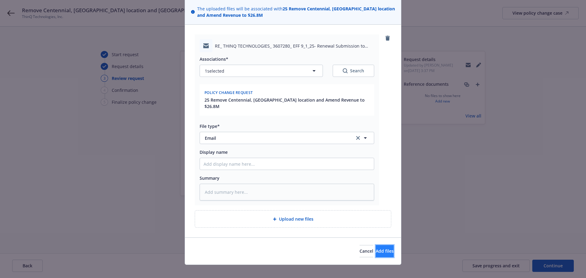
click at [379, 248] on span "Add files" at bounding box center [385, 251] width 18 height 6
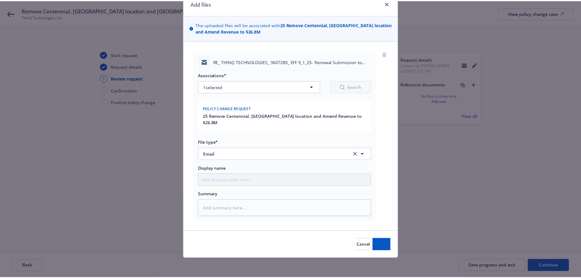
scroll to position [21, 0]
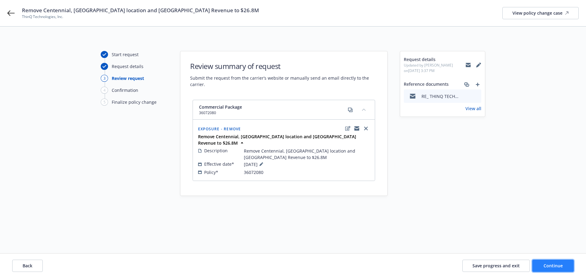
click at [547, 269] on button "Continue" at bounding box center [553, 266] width 42 height 12
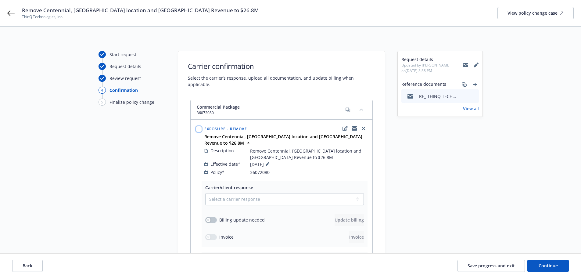
click at [201, 126] on input "checkbox" at bounding box center [199, 129] width 6 height 6
click at [234, 237] on span "Carrier response" at bounding box center [251, 240] width 35 height 6
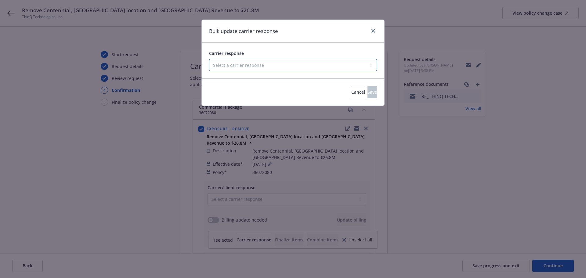
click at [241, 68] on select "Select a carrier response Accepted Accepted with revision No endorsement needed…" at bounding box center [293, 65] width 168 height 12
click at [209, 59] on select "Select a carrier response Accepted Accepted with revision No endorsement needed…" at bounding box center [293, 65] width 168 height 12
click at [370, 93] on button "Save" at bounding box center [372, 92] width 9 height 12
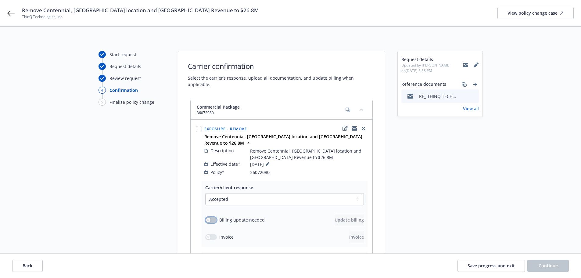
click at [209, 218] on div "button" at bounding box center [208, 220] width 4 height 4
click at [335, 217] on span "Update billing" at bounding box center [349, 220] width 29 height 6
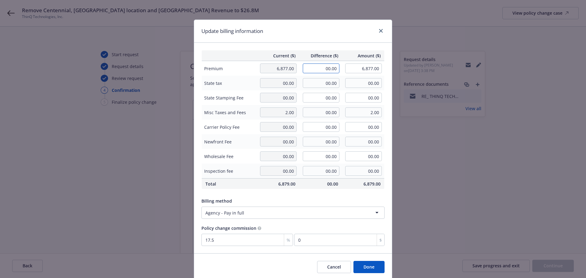
click at [303, 65] on input "00.00" at bounding box center [321, 68] width 37 height 10
click at [331, 49] on div "Current ($) Difference ($) Amount ($) Premium 6,877.00 -1,046.00 5,831.00 State…" at bounding box center [293, 148] width 198 height 211
click at [364, 270] on button "Done" at bounding box center [368, 267] width 31 height 12
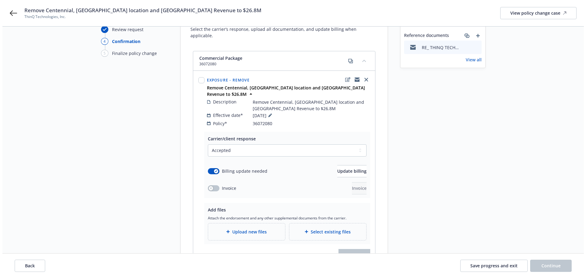
scroll to position [89, 0]
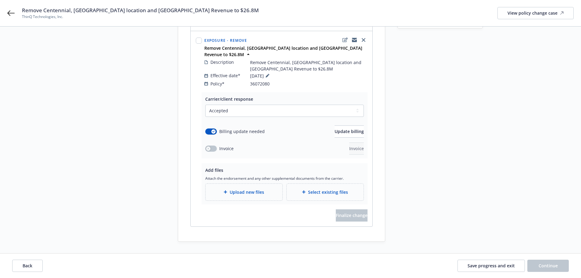
click at [256, 189] on span "Upload new files" at bounding box center [247, 192] width 34 height 6
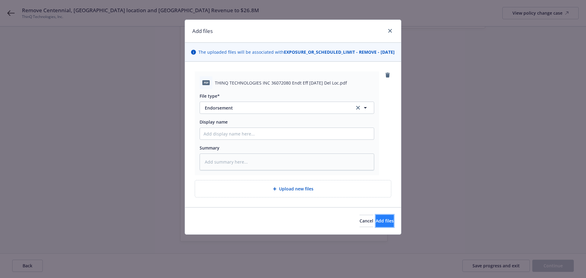
click at [386, 227] on button "Add files" at bounding box center [385, 221] width 18 height 12
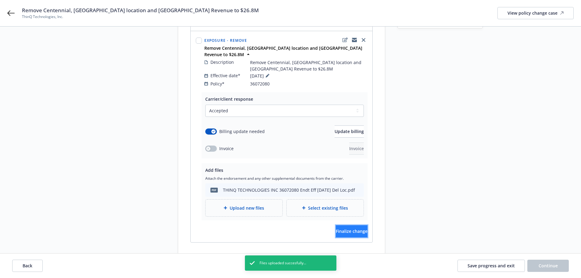
click at [353, 225] on button "Finalize change" at bounding box center [352, 231] width 32 height 12
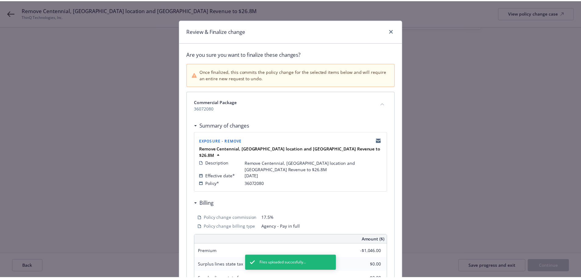
scroll to position [135, 0]
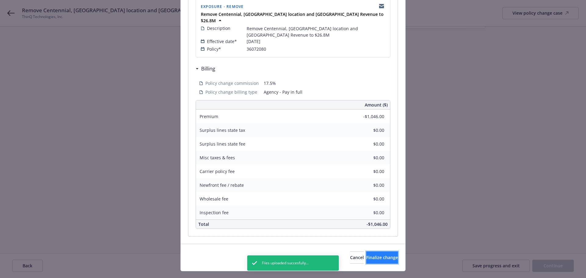
click at [376, 255] on span "Finalize change" at bounding box center [382, 258] width 32 height 6
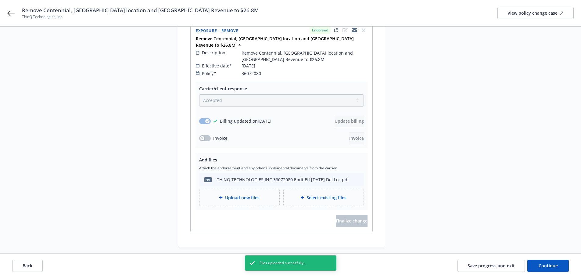
scroll to position [104, 0]
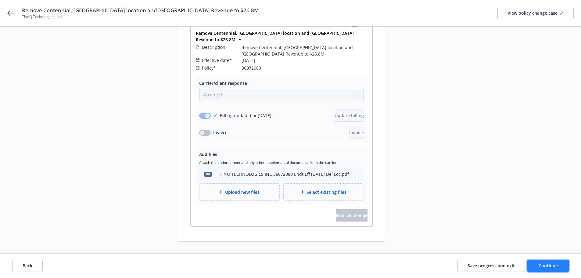
click at [541, 270] on button "Continue" at bounding box center [549, 266] width 42 height 12
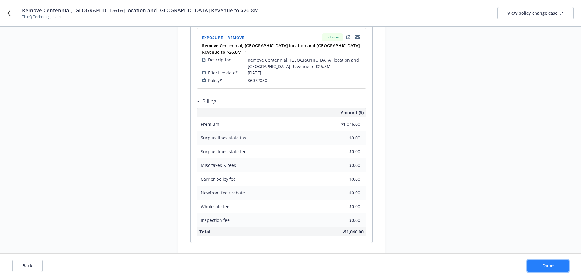
click at [542, 266] on button "Done" at bounding box center [549, 266] width 42 height 12
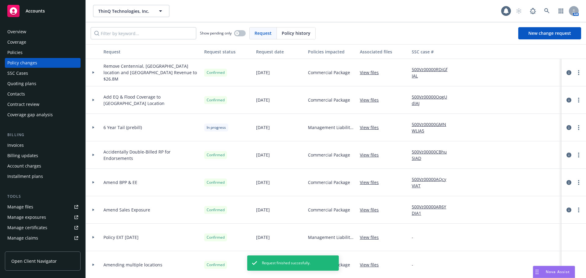
click at [58, 146] on div "Invoices" at bounding box center [42, 145] width 71 height 10
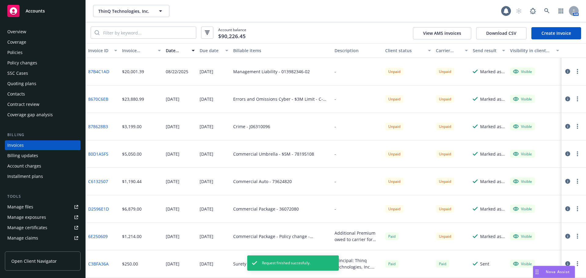
click at [557, 32] on link "Create Invoice" at bounding box center [556, 33] width 50 height 12
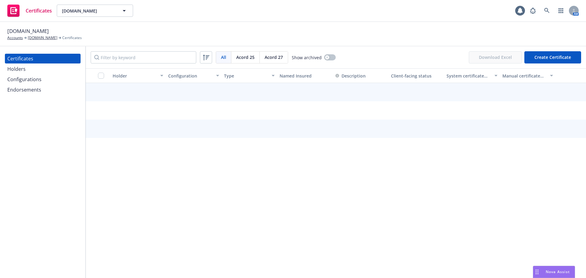
click at [53, 86] on div "Endorsements" at bounding box center [42, 90] width 71 height 10
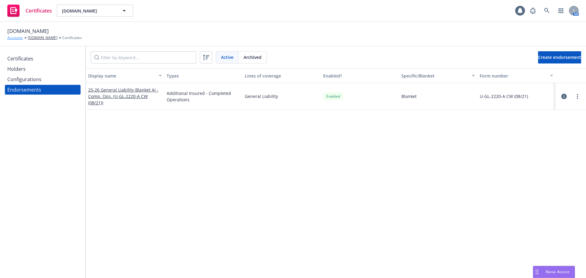
click at [19, 38] on link "Accounts" at bounding box center [15, 37] width 16 height 5
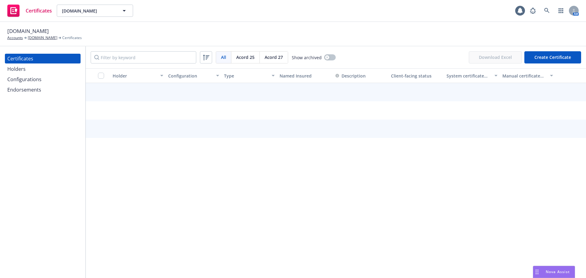
click at [45, 92] on div "Endorsements" at bounding box center [42, 90] width 71 height 10
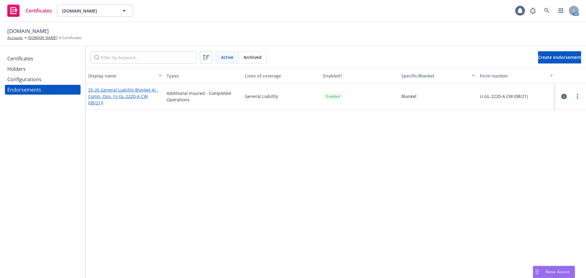
click at [105, 96] on link "25-26 General Liability Blanket AI - Comp. Ops. (U-GL-2220-A CW (08/21))" at bounding box center [123, 96] width 70 height 19
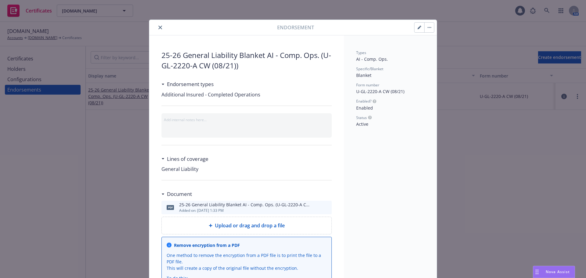
click at [326, 208] on icon "preview file" at bounding box center [325, 207] width 5 height 4
click at [158, 27] on icon "close" at bounding box center [160, 28] width 4 height 4
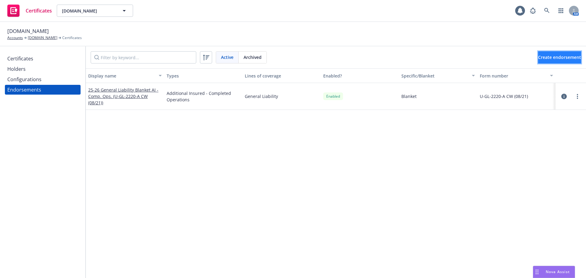
click at [539, 55] on span "Create endorsement" at bounding box center [559, 57] width 43 height 6
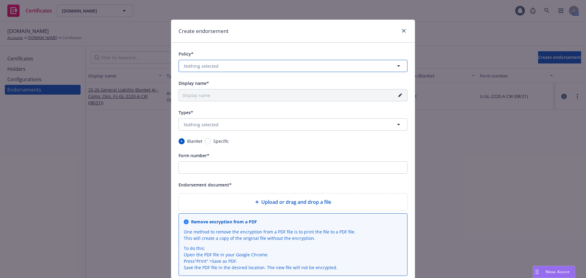
click at [226, 66] on button "Nothing selected" at bounding box center [293, 66] width 229 height 12
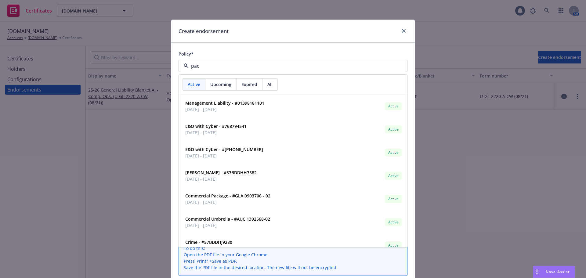
type input "pack"
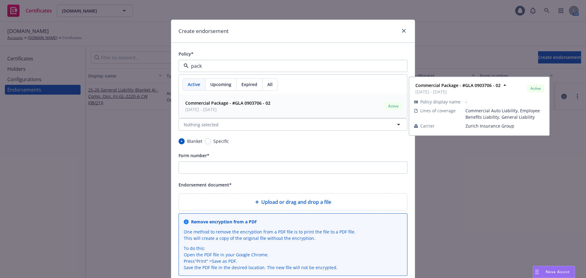
click at [252, 103] on strong "Commercial Package - #GLA 0903706 - 02" at bounding box center [227, 103] width 85 height 6
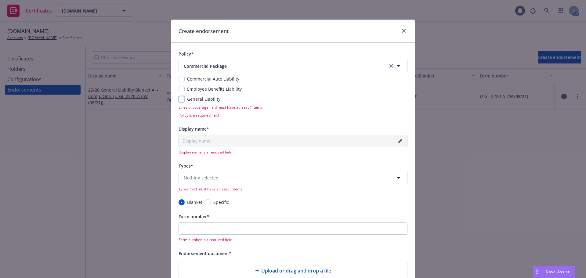
click at [180, 99] on input "checkbox" at bounding box center [182, 99] width 6 height 6
checkbox input "true"
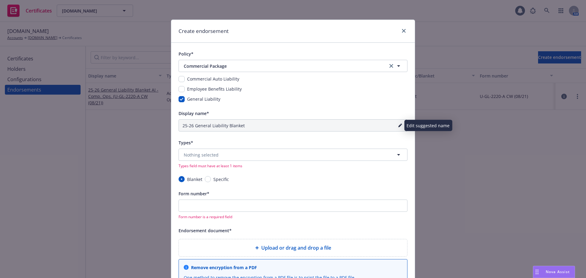
click at [398, 125] on icon "pencil" at bounding box center [400, 126] width 4 height 4
drag, startPoint x: 299, startPoint y: 128, endPoint x: 133, endPoint y: 125, distance: 166.7
click at [133, 125] on div "Create endorsement Policy* Commercial Package Commercial Package Commercial Aut…" at bounding box center [293, 139] width 586 height 278
type input "25-26 PNC Endorsement - Lob.com"
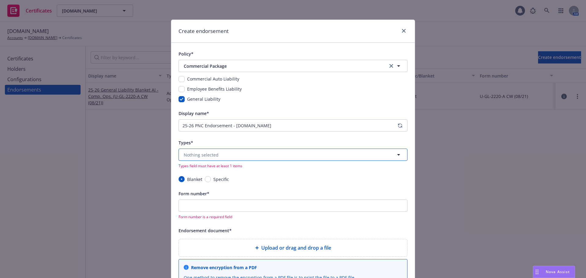
click at [204, 154] on span "Nothing selected" at bounding box center [201, 155] width 35 height 6
type input "prima"
click at [186, 184] on input "checkbox" at bounding box center [187, 185] width 6 height 6
checkbox input "true"
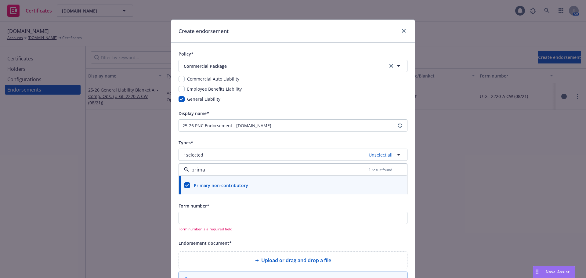
type input "prima"
click at [175, 159] on div "Policy* Commercial Package Commercial Package Commercial Auto Liability Employe…" at bounding box center [293, 225] width 244 height 364
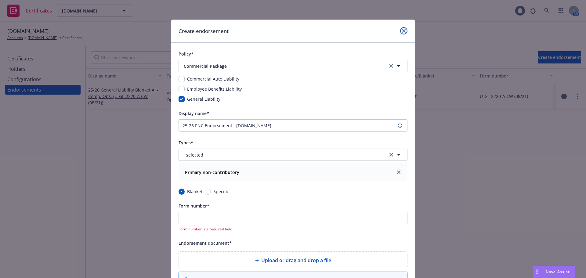
click at [401, 33] on link "close" at bounding box center [403, 30] width 7 height 7
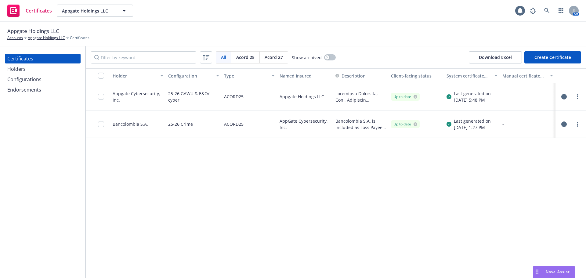
click at [562, 95] on icon "button" at bounding box center [563, 96] width 5 height 5
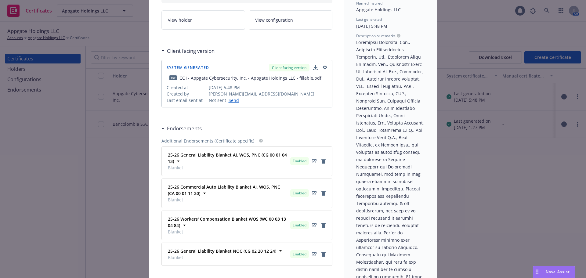
scroll to position [31, 0]
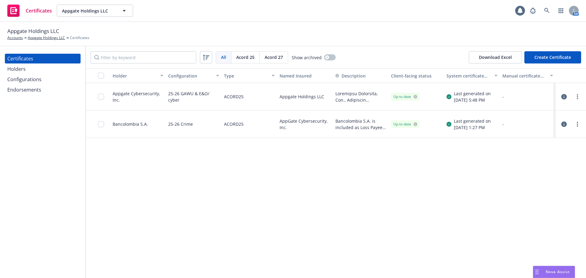
click at [49, 73] on div "Holders" at bounding box center [42, 69] width 71 height 10
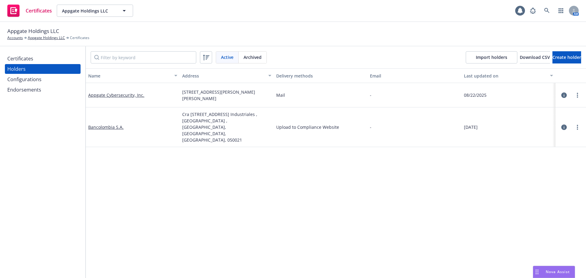
click at [52, 80] on div "Configurations" at bounding box center [42, 79] width 71 height 10
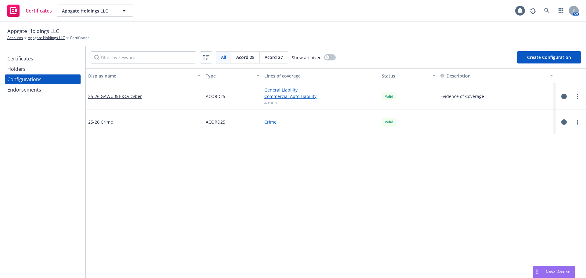
click at [45, 59] on div "Certificates" at bounding box center [42, 59] width 71 height 10
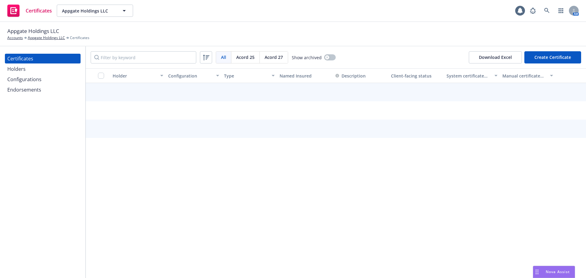
click at [560, 57] on button "Create Certificate" at bounding box center [552, 57] width 57 height 12
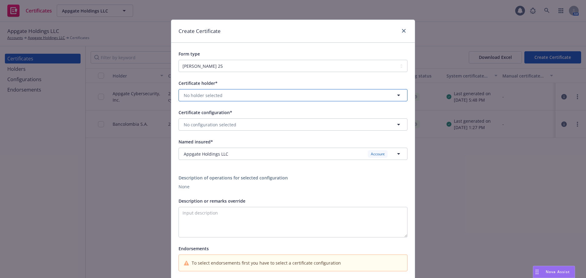
click at [216, 95] on span "No holder selected" at bounding box center [203, 95] width 39 height 6
click at [226, 137] on strong "Appgate Cybersecurity, Inc." at bounding box center [213, 136] width 57 height 6
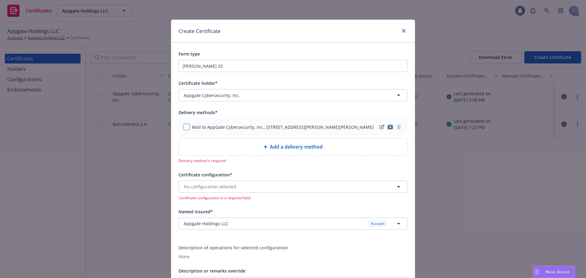
click at [183, 130] on input "checkbox" at bounding box center [186, 127] width 6 height 6
checkbox input "true"
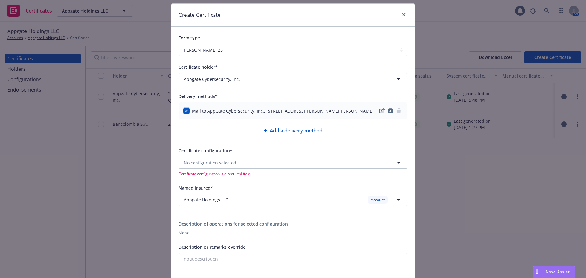
scroll to position [31, 0]
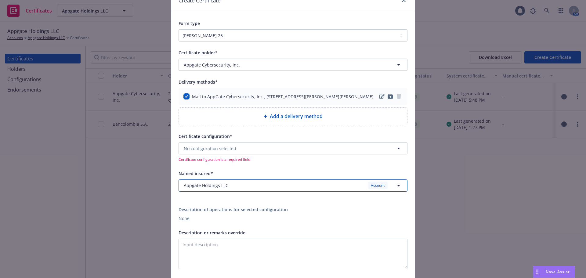
click at [221, 189] on span "Appgate Holdings LLC" at bounding box center [206, 185] width 45 height 6
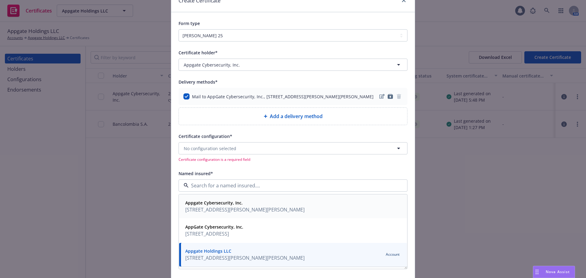
click at [233, 206] on strong "Appgate Cybersecurity, Inc." at bounding box center [213, 203] width 57 height 6
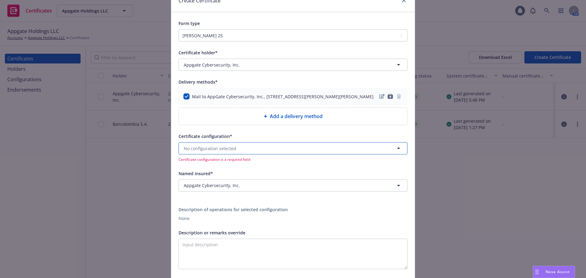
click at [213, 151] on span "No configuration selected" at bounding box center [210, 148] width 53 height 6
click at [205, 168] on strong "25-26 GAWU & E&O/ cyber" at bounding box center [212, 166] width 54 height 6
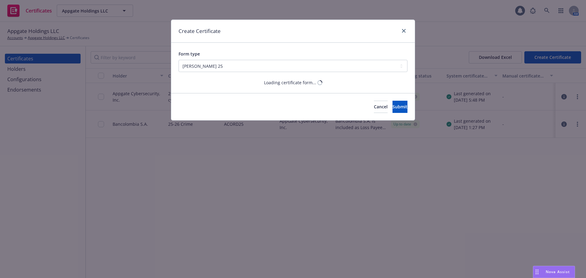
scroll to position [0, 0]
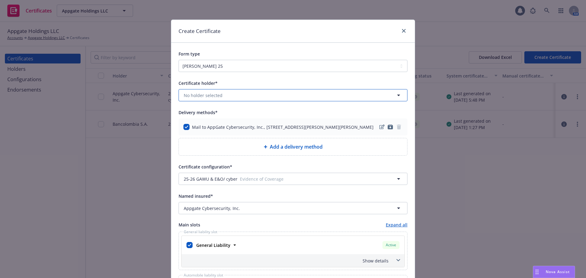
click at [250, 97] on button "No holder selected" at bounding box center [293, 95] width 229 height 12
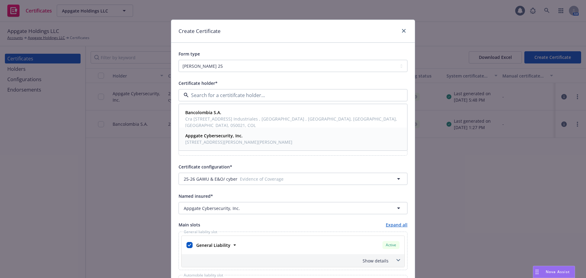
click at [230, 132] on div "Appgate Cybersecurity, Inc. 2525 Ponce De Leon Blvd, Suite 300, Office 346, Cor…" at bounding box center [238, 138] width 111 height 15
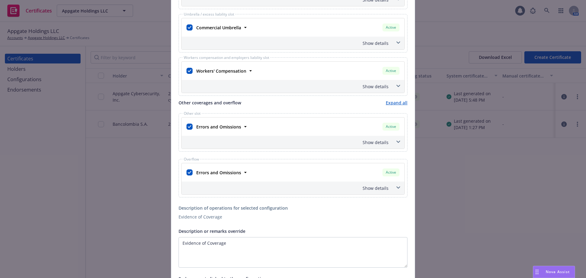
scroll to position [305, 0]
click at [212, 175] on strong "Errors and Omissions" at bounding box center [218, 172] width 45 height 6
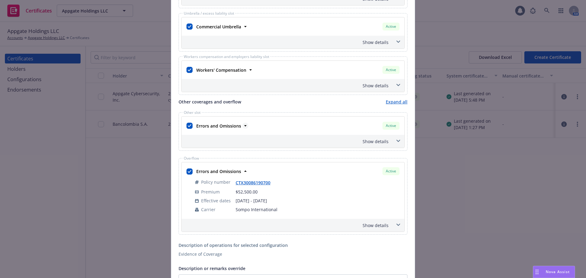
click at [231, 129] on strong "Errors and Omissions" at bounding box center [218, 126] width 45 height 6
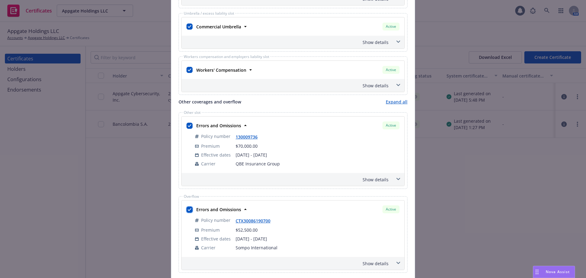
click at [187, 213] on input "checkbox" at bounding box center [189, 210] width 6 height 6
checkbox input "false"
click at [369, 183] on div "Show details" at bounding box center [286, 179] width 206 height 6
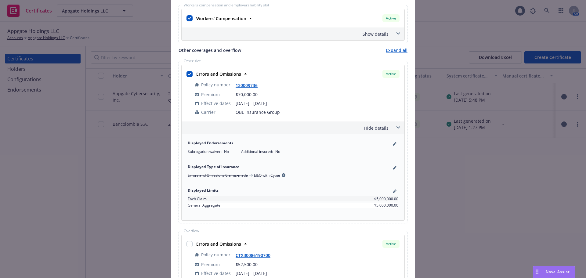
scroll to position [366, 0]
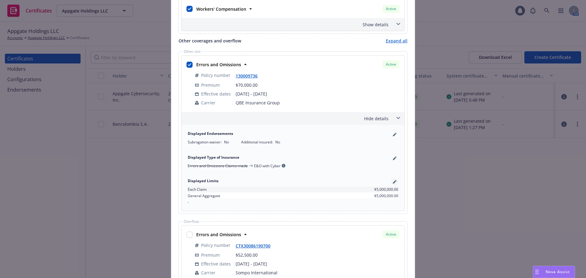
click at [392, 186] on link "pencil" at bounding box center [394, 181] width 7 height 7
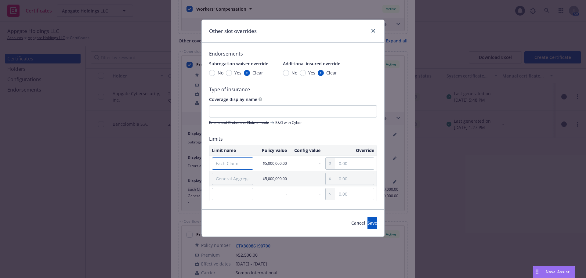
click at [219, 161] on input "Each Claim" at bounding box center [233, 164] width 42 height 12
click at [338, 165] on input "text" at bounding box center [354, 164] width 39 height 12
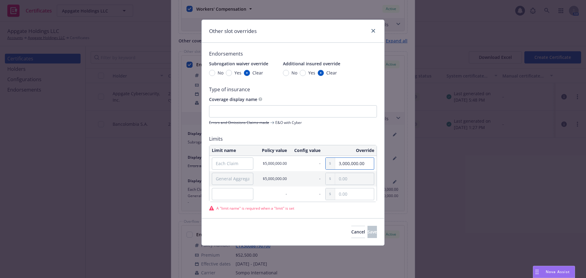
type input "3,000,000.00"
click at [344, 182] on input "text" at bounding box center [354, 179] width 39 height 12
type input "3,000,000.00"
click at [237, 162] on input "Each Claim" at bounding box center [233, 164] width 42 height 12
type input "Claims Made"
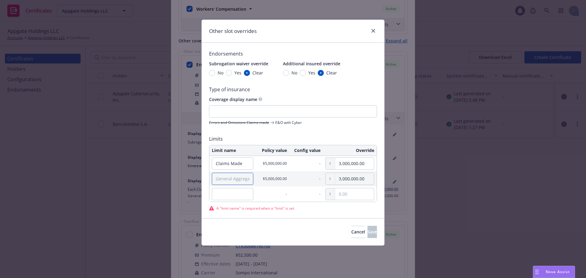
click at [234, 174] on input "General Aggregate" at bounding box center [233, 179] width 42 height 12
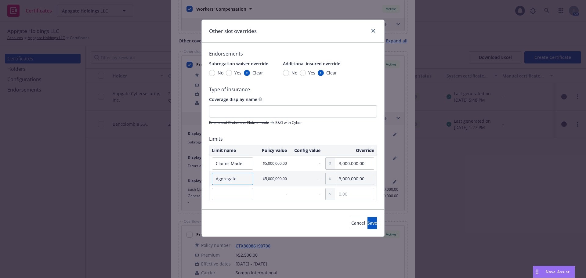
type input "Aggregate"
click at [235, 193] on input "text" at bounding box center [233, 194] width 42 height 12
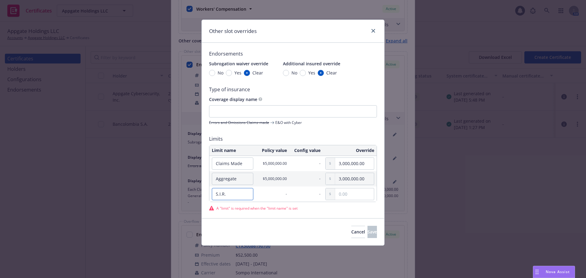
type input "S.I.R."
click at [354, 196] on input "text" at bounding box center [354, 194] width 39 height 12
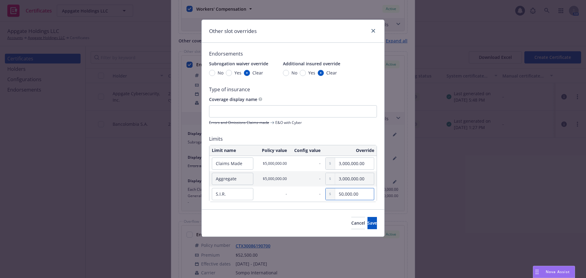
type input "50,000.00"
click at [295, 198] on td "-" at bounding box center [306, 193] width 34 height 15
click at [368, 223] on span "Save" at bounding box center [372, 223] width 9 height 6
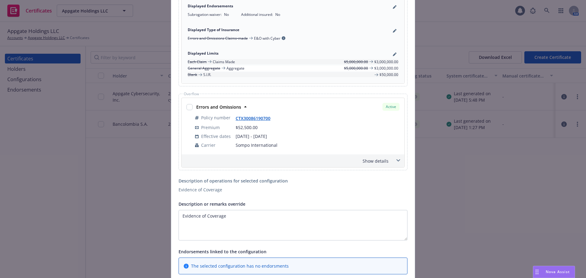
scroll to position [519, 0]
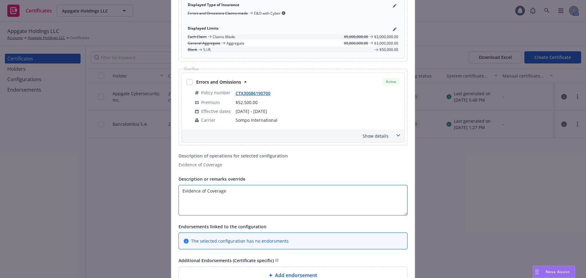
click at [212, 197] on textarea "Evidence of Coverage" at bounding box center [293, 200] width 229 height 31
type textarea "Evidence of Insurance."
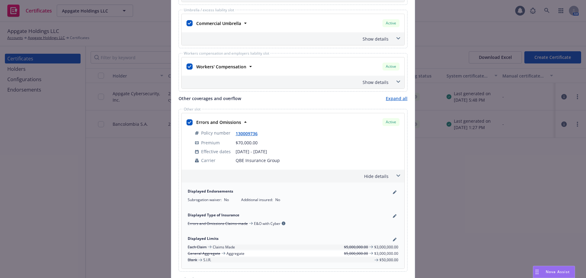
scroll to position [317, 0]
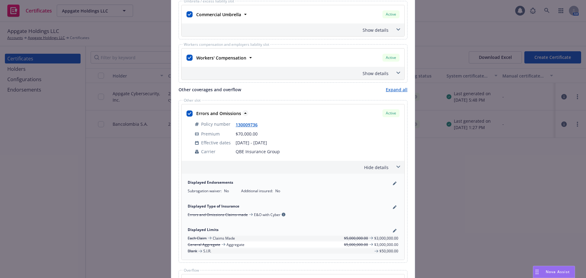
click at [236, 116] on strong "Errors and Omissions" at bounding box center [218, 113] width 45 height 6
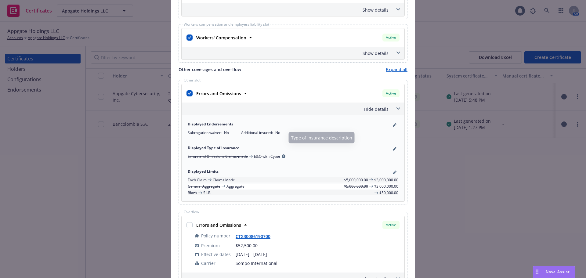
scroll to position [378, 0]
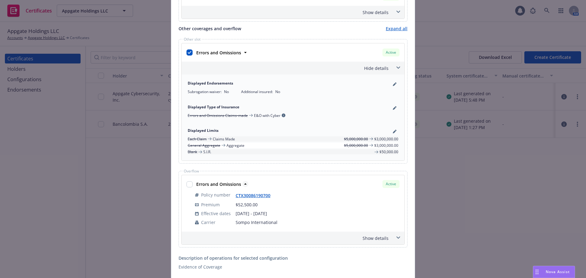
click at [237, 187] on strong "Errors and Omissions" at bounding box center [218, 184] width 45 height 6
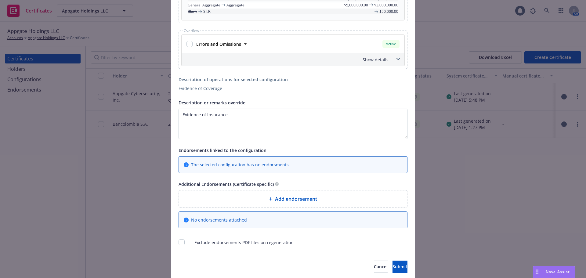
scroll to position [546, 0]
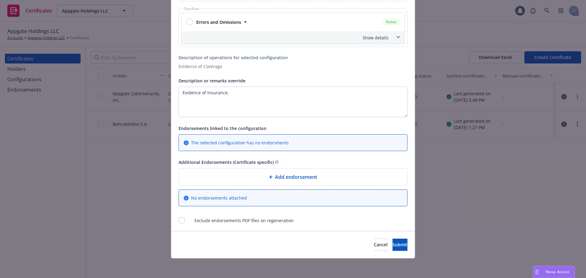
click at [285, 179] on span "Add endorsement" at bounding box center [296, 176] width 42 height 7
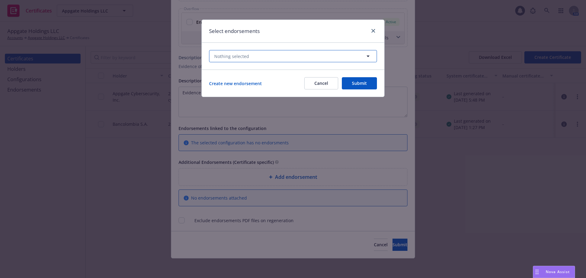
click at [270, 58] on button "Nothing selected" at bounding box center [293, 56] width 168 height 12
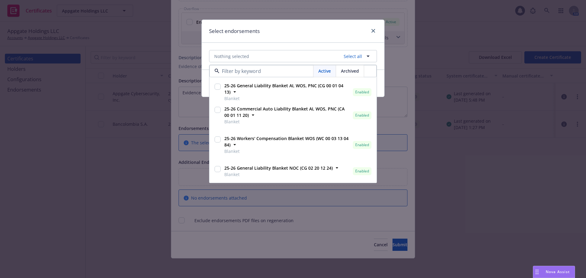
click at [276, 41] on div "Select endorsements" at bounding box center [293, 31] width 183 height 23
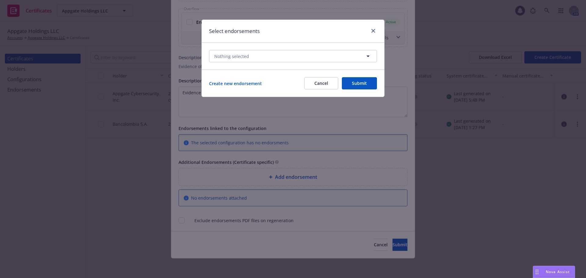
click at [318, 82] on button "Cancel" at bounding box center [321, 83] width 34 height 12
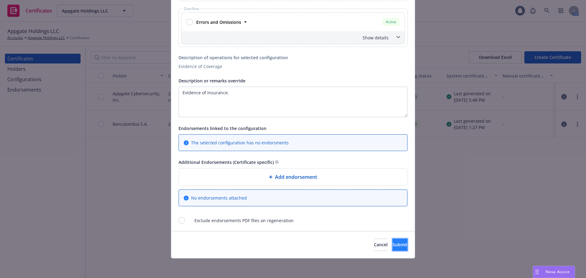
click at [394, 242] on span "Submit" at bounding box center [400, 245] width 15 height 6
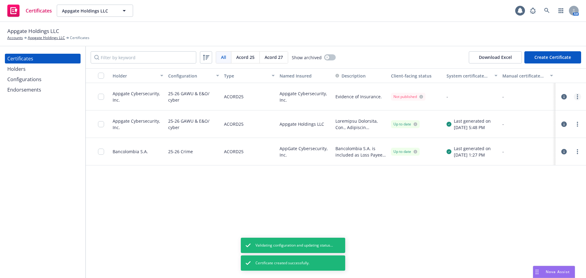
click at [578, 99] on circle "more" at bounding box center [577, 98] width 1 height 1
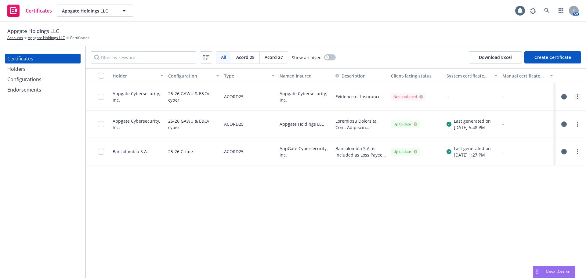
click at [577, 97] on icon "more" at bounding box center [577, 96] width 1 height 5
click at [541, 113] on link "Edit" at bounding box center [532, 109] width 98 height 12
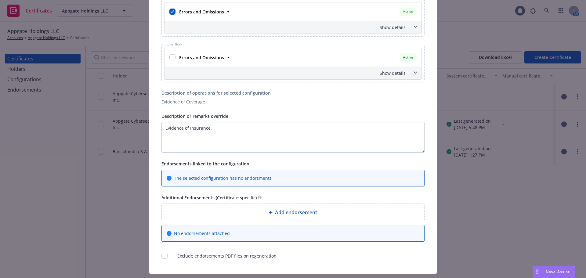
scroll to position [324, 0]
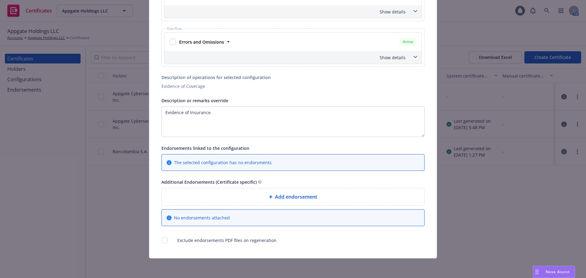
click at [245, 164] on span "The selected configuration has no endorsments" at bounding box center [223, 162] width 98 height 6
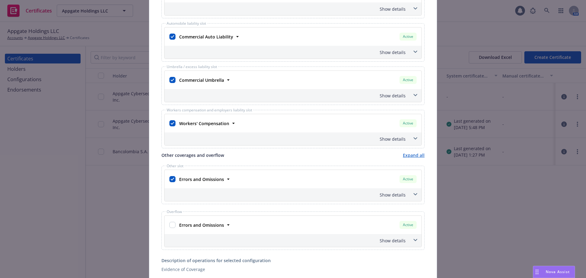
scroll to position [0, 0]
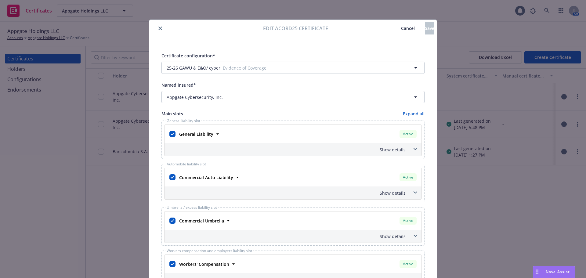
click at [396, 30] on button "Cancel" at bounding box center [408, 28] width 34 height 12
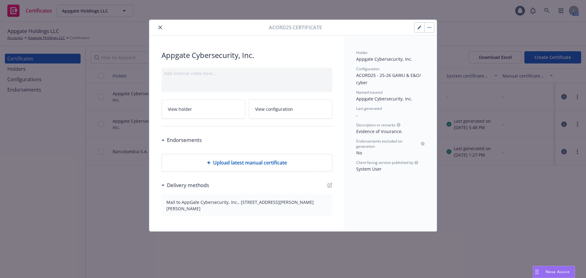
click at [161, 27] on icon "close" at bounding box center [160, 28] width 4 height 4
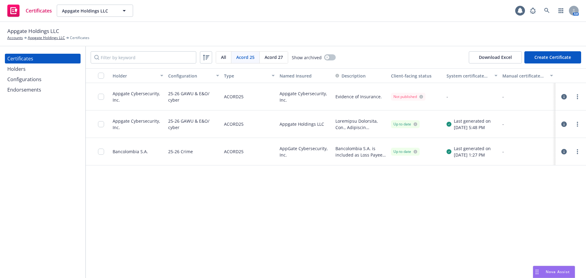
click at [29, 91] on div "Endorsements" at bounding box center [24, 90] width 34 height 10
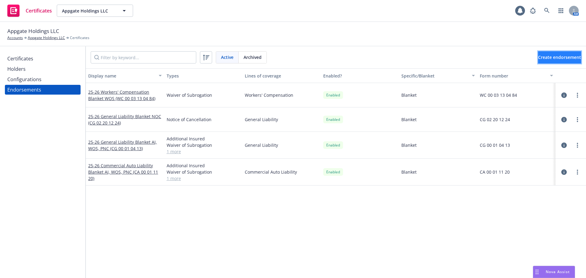
click at [547, 58] on span "Create endorsement" at bounding box center [559, 57] width 43 height 6
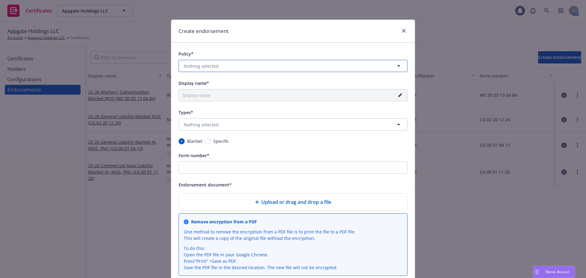
click at [306, 63] on button "Nothing selected" at bounding box center [293, 66] width 229 height 12
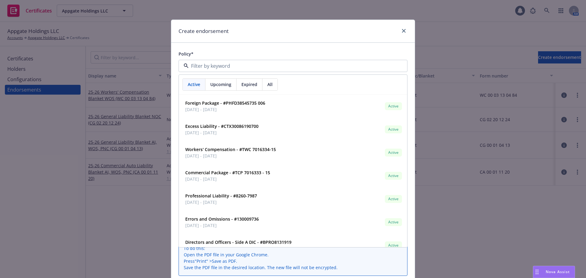
click at [281, 48] on div "Policy* Active Upcoming Expired All Foreign Package - #PHFD38545735 006 05/01/2…" at bounding box center [293, 192] width 244 height 298
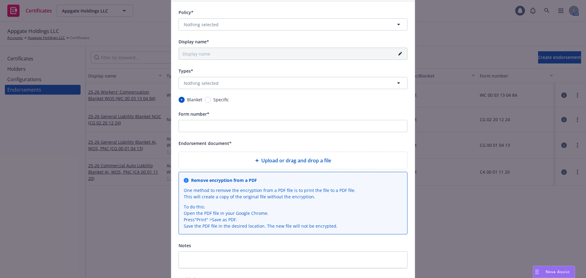
scroll to position [110, 0]
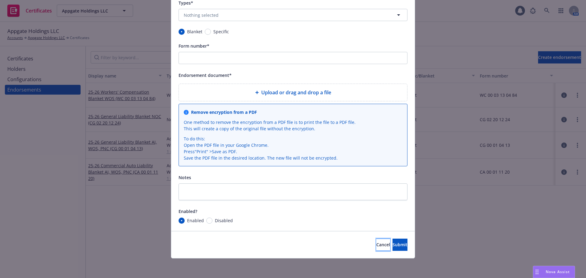
click at [376, 247] on button "Cancel" at bounding box center [383, 245] width 14 height 12
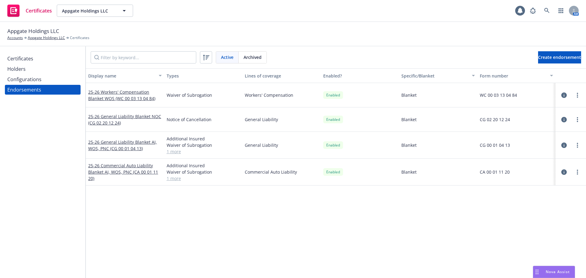
click at [62, 80] on div "Configurations" at bounding box center [42, 79] width 71 height 10
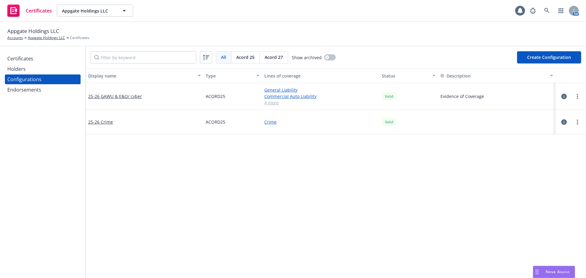
click at [561, 94] on icon "button" at bounding box center [563, 96] width 5 height 5
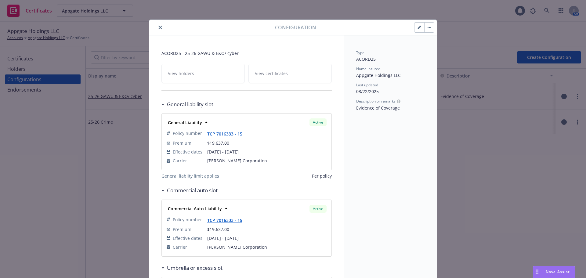
click at [424, 30] on button "button" at bounding box center [429, 28] width 10 height 10
click at [417, 31] on button "button" at bounding box center [420, 28] width 10 height 10
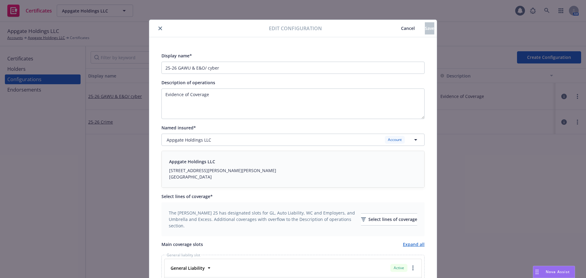
click at [391, 31] on button "Cancel" at bounding box center [408, 28] width 34 height 12
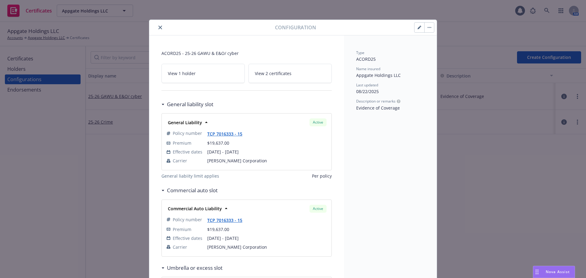
click at [159, 28] on icon "close" at bounding box center [160, 28] width 4 height 4
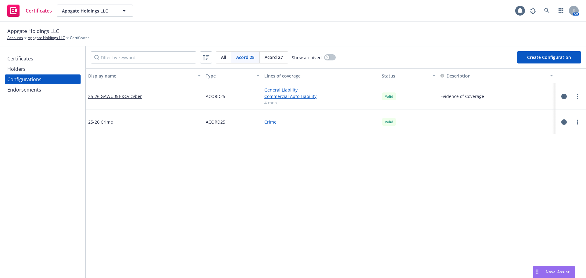
click at [73, 65] on div "Holders" at bounding box center [42, 69] width 71 height 10
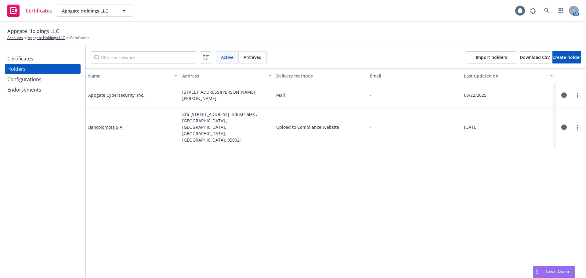
click at [72, 61] on div "Certificates" at bounding box center [42, 59] width 71 height 10
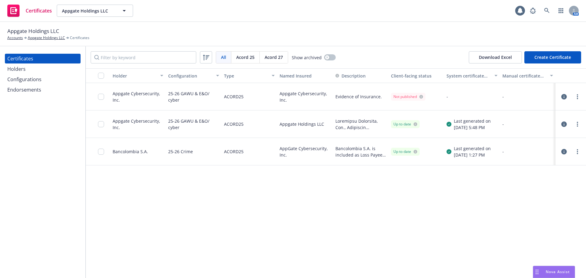
click at [31, 69] on div "Holders" at bounding box center [42, 69] width 71 height 10
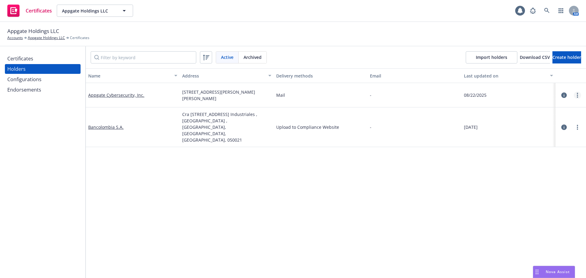
click at [577, 95] on icon "more" at bounding box center [577, 95] width 1 height 5
click at [561, 94] on icon "button" at bounding box center [563, 94] width 5 height 5
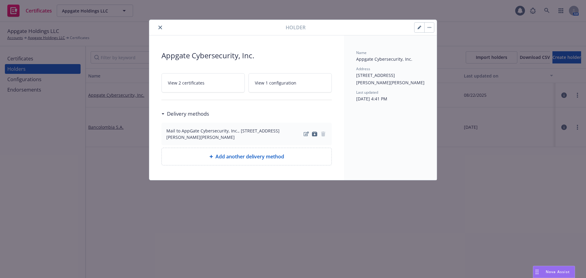
click at [421, 31] on button "button" at bounding box center [420, 28] width 10 height 10
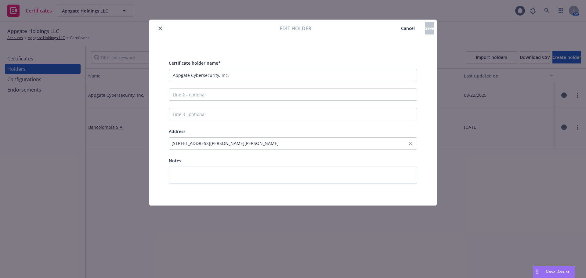
click at [401, 30] on span "Cancel" at bounding box center [408, 28] width 14 height 6
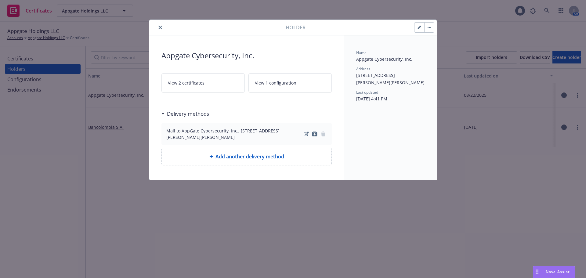
click at [158, 28] on button "close" at bounding box center [160, 27] width 7 height 7
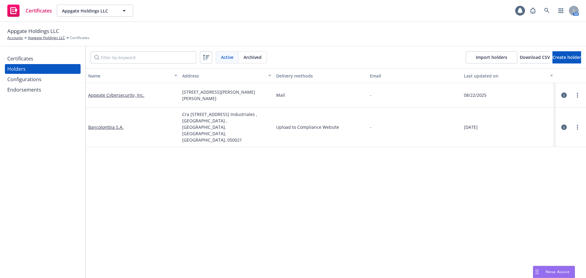
click at [59, 58] on div "Certificates" at bounding box center [42, 59] width 71 height 10
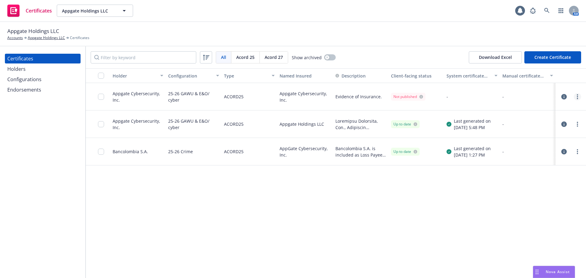
click at [576, 94] on link "more" at bounding box center [577, 96] width 7 height 7
click at [510, 132] on link "Regenerate" at bounding box center [532, 134] width 98 height 12
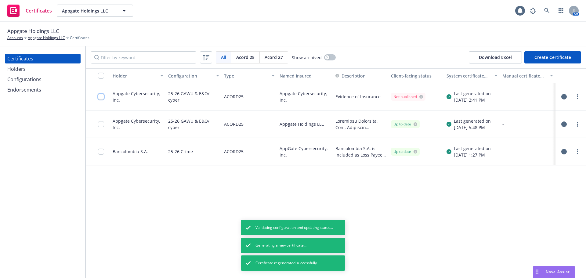
click at [98, 98] on input "checkbox" at bounding box center [101, 97] width 6 height 6
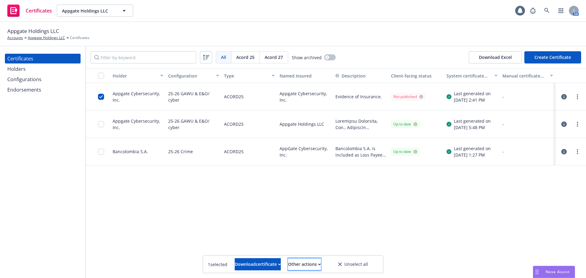
click at [321, 266] on div "Other actions" at bounding box center [304, 265] width 33 height 12
click at [320, 248] on link "Publish certificate" at bounding box center [293, 249] width 56 height 12
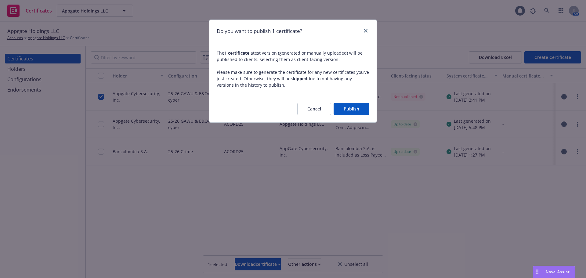
click at [357, 110] on button "Publish" at bounding box center [352, 109] width 36 height 12
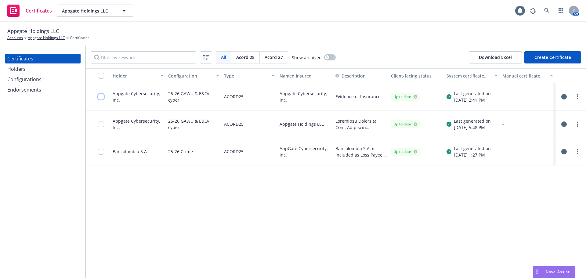
click at [103, 96] on input "checkbox" at bounding box center [101, 97] width 6 height 6
click at [257, 261] on div "Download certificate" at bounding box center [258, 265] width 46 height 12
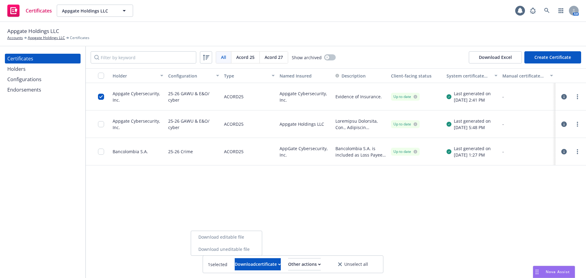
click at [252, 247] on link "Download uneditable file" at bounding box center [226, 249] width 71 height 12
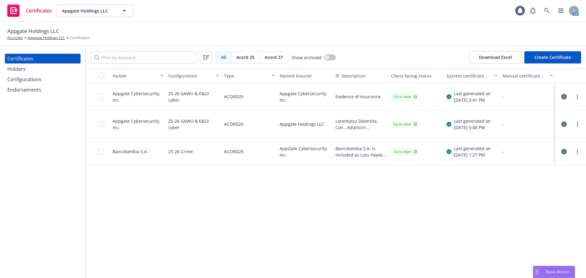
click at [561, 96] on button "button" at bounding box center [563, 96] width 7 height 7
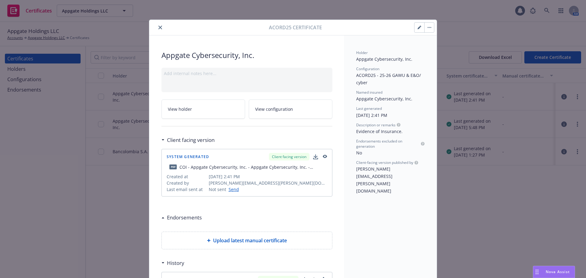
click at [419, 31] on button "button" at bounding box center [420, 28] width 10 height 10
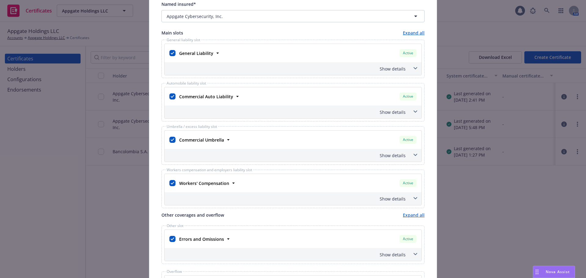
scroll to position [92, 0]
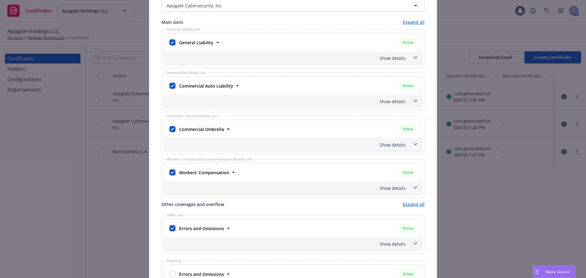
click at [199, 126] on strong "Commercial Umbrella" at bounding box center [201, 129] width 45 height 6
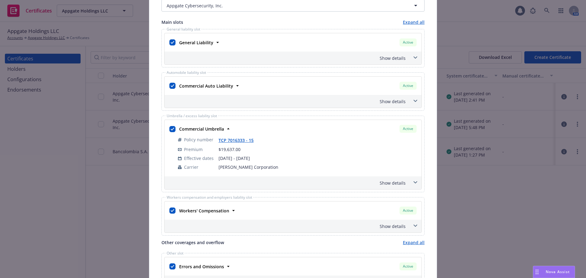
click at [394, 185] on div "Show details" at bounding box center [286, 183] width 240 height 6
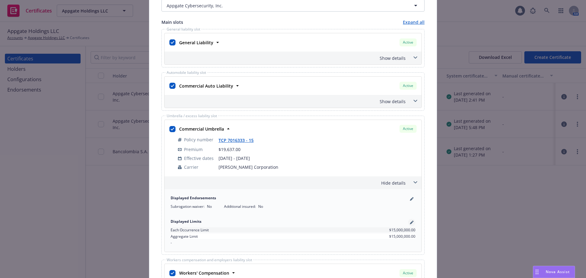
click at [410, 222] on icon "pencil" at bounding box center [411, 222] width 3 height 3
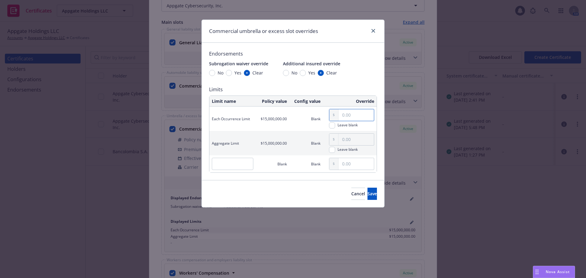
click at [347, 116] on input "text" at bounding box center [356, 115] width 35 height 12
type input "3,000,000.00"
click at [353, 139] on input "text" at bounding box center [356, 140] width 35 height 12
type input "3,000,000.00"
click at [368, 191] on span "Save" at bounding box center [372, 194] width 9 height 6
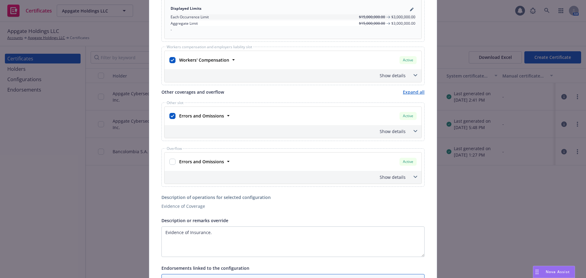
scroll to position [305, 0]
click at [384, 133] on div "Show details" at bounding box center [286, 131] width 240 height 6
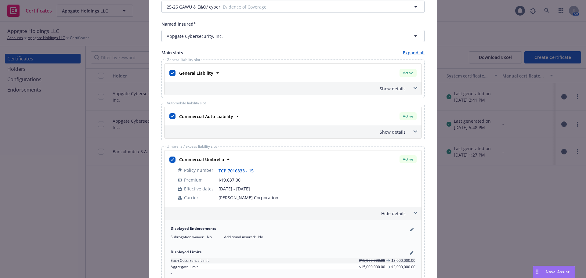
scroll to position [0, 0]
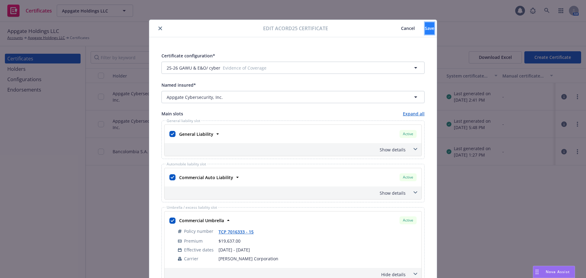
click at [426, 26] on button "Save" at bounding box center [429, 28] width 9 height 12
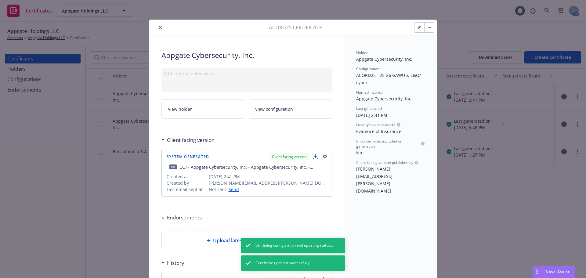
click at [159, 28] on icon "close" at bounding box center [160, 28] width 4 height 4
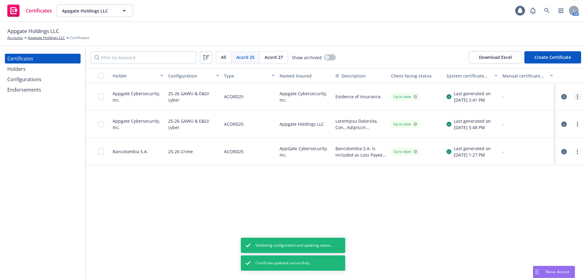
click at [577, 99] on link "more" at bounding box center [577, 96] width 7 height 7
click at [517, 134] on link "Regenerate" at bounding box center [532, 134] width 98 height 12
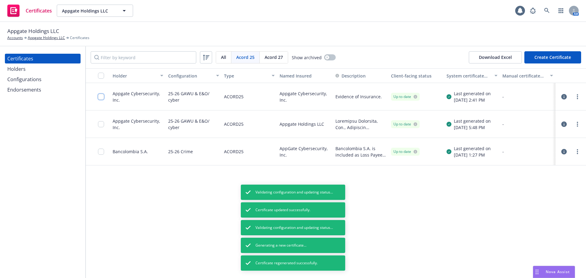
click at [103, 98] on input "checkbox" at bounding box center [101, 97] width 6 height 6
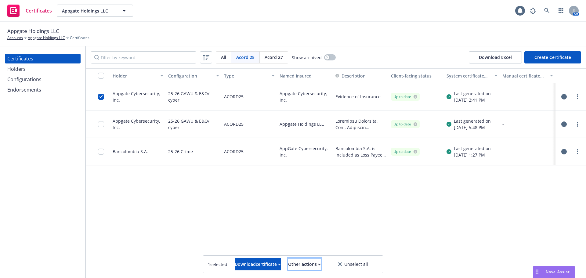
click at [321, 262] on button "Other actions" at bounding box center [304, 264] width 33 height 12
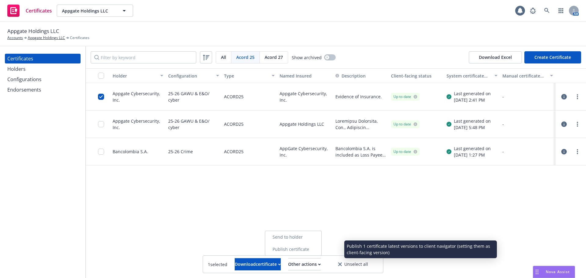
click at [321, 248] on link "Publish certificate" at bounding box center [293, 249] width 56 height 12
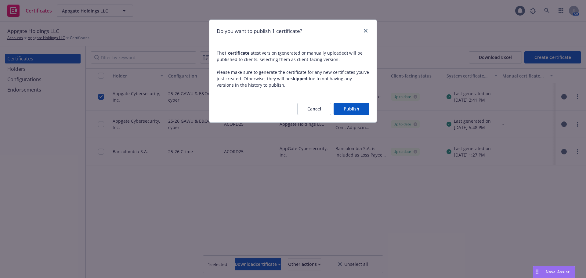
click at [351, 110] on button "Publish" at bounding box center [352, 109] width 36 height 12
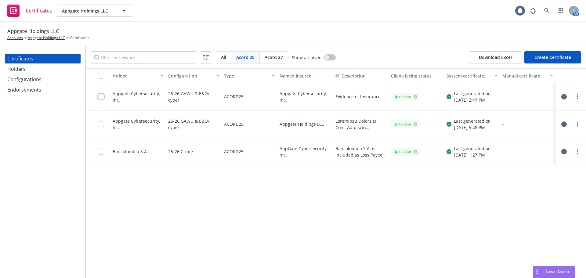
click at [102, 96] on input "checkbox" at bounding box center [101, 97] width 6 height 6
click at [254, 268] on div "Download certificate" at bounding box center [258, 265] width 46 height 12
click at [262, 248] on link "Download uneditable file" at bounding box center [226, 249] width 71 height 12
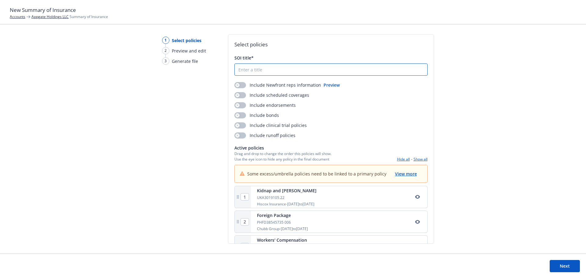
click at [258, 70] on input "SOI title*" at bounding box center [331, 70] width 193 height 12
type input "s"
click at [242, 95] on button "button" at bounding box center [240, 95] width 12 height 6
click at [242, 103] on button "button" at bounding box center [240, 105] width 12 height 6
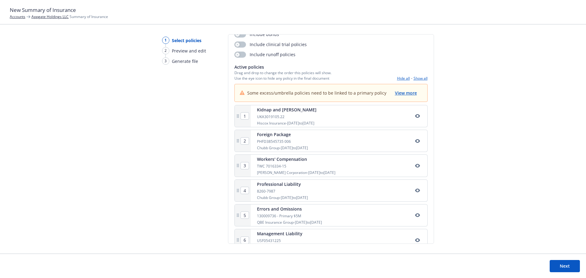
scroll to position [95, 0]
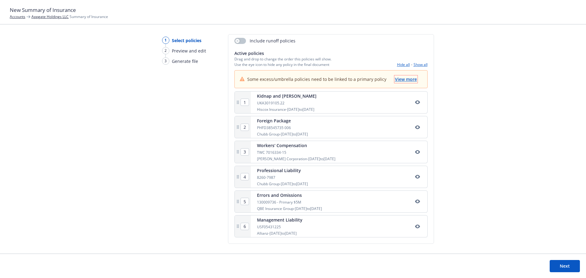
click at [408, 80] on span "View more" at bounding box center [406, 79] width 22 height 6
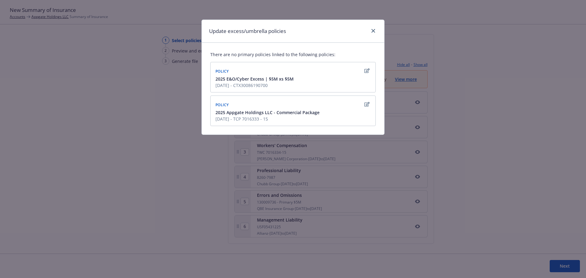
click at [370, 103] on button "button" at bounding box center [366, 104] width 7 height 7
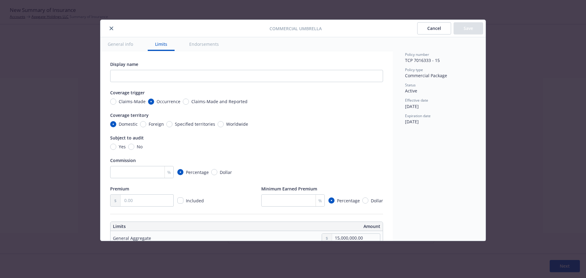
scroll to position [31, 0]
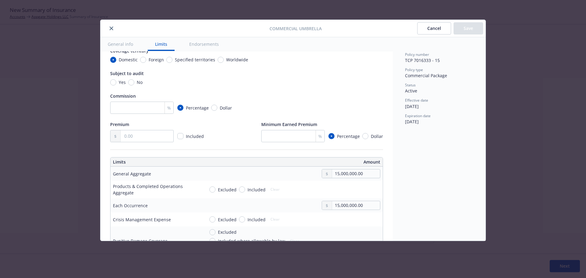
type textarea "x"
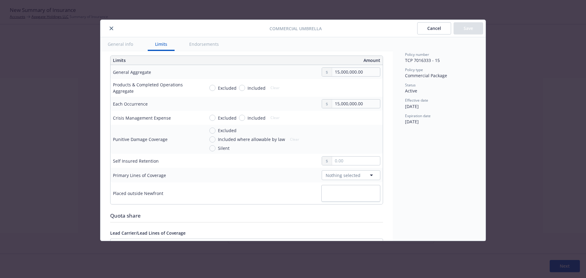
scroll to position [183, 0]
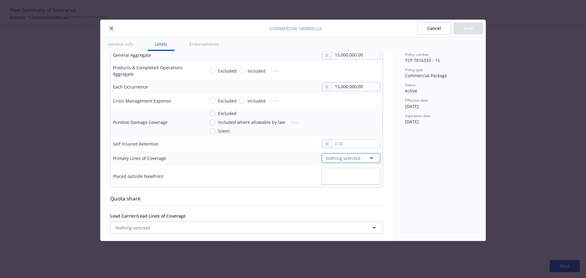
click at [339, 161] on span "Nothing selected" at bounding box center [343, 158] width 35 height 6
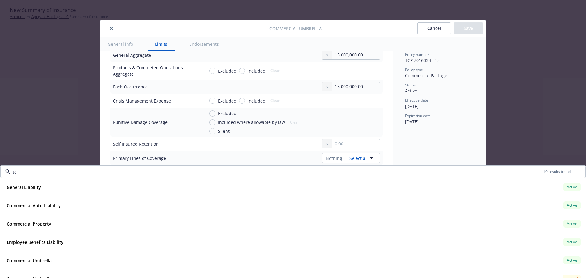
type input "tcp"
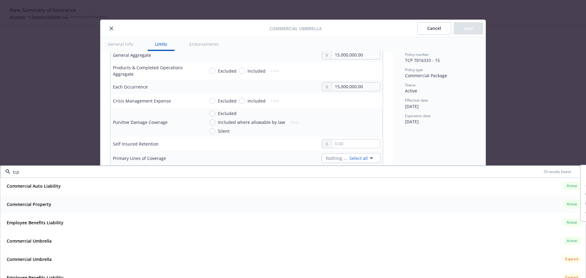
scroll to position [31, 0]
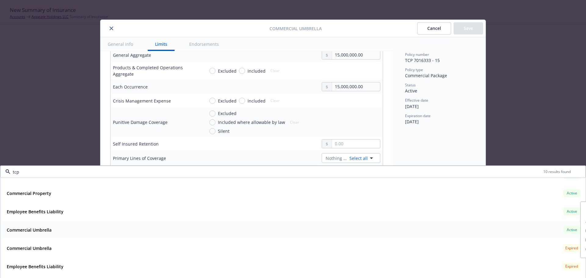
click at [539, 232] on div "Commercial Umbrella Active" at bounding box center [293, 230] width 578 height 10
click at [540, 216] on div "Employee Benefits Liability Active" at bounding box center [293, 211] width 578 height 10
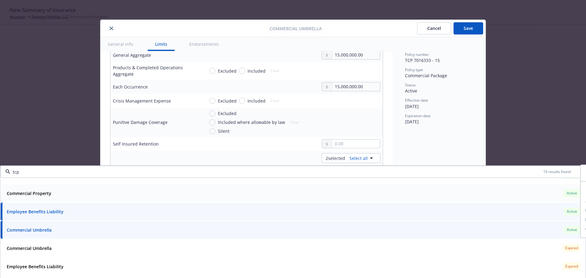
click at [536, 194] on div "Commercial Property Active" at bounding box center [293, 193] width 578 height 10
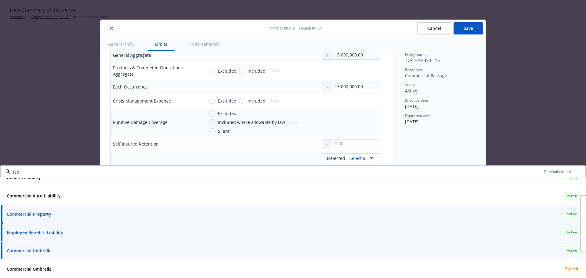
scroll to position [0, 0]
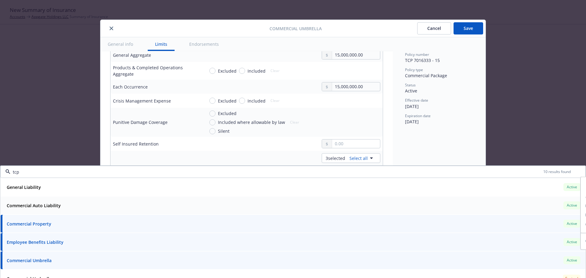
click at [537, 206] on div "Commercial Auto Liability Active" at bounding box center [293, 205] width 578 height 10
click at [535, 191] on div "General Liability Active" at bounding box center [293, 187] width 578 height 10
type textarea "x"
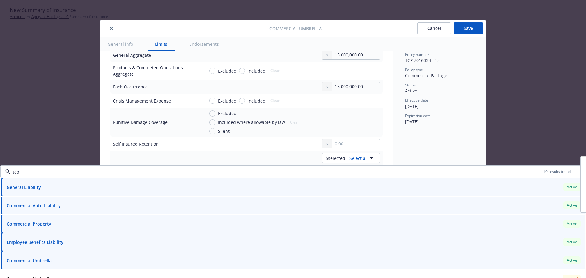
type input "tcp"
click at [359, 116] on div at bounding box center [351, 122] width 59 height 24
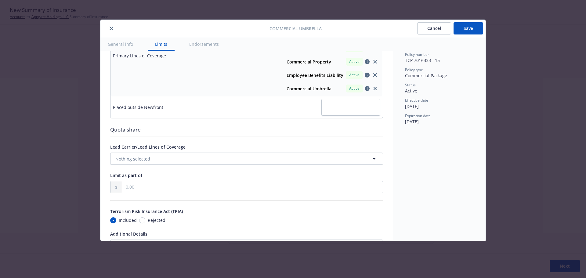
scroll to position [336, 0]
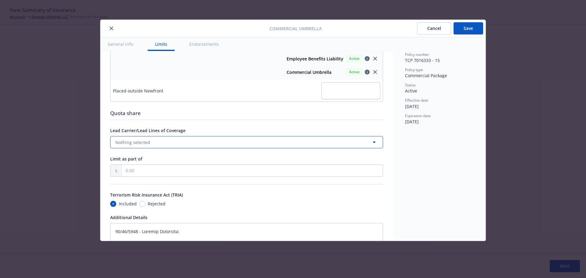
click at [261, 141] on button "Nothing selected" at bounding box center [246, 142] width 273 height 12
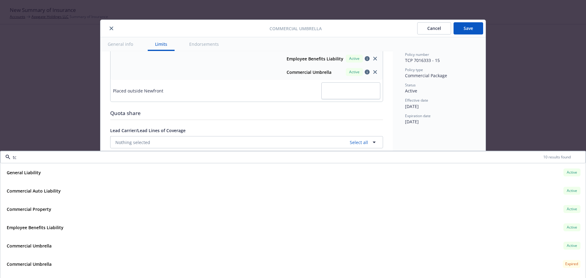
type input "tcp"
click at [63, 244] on div "Commercial Umbrella Active" at bounding box center [293, 246] width 578 height 10
type textarea "x"
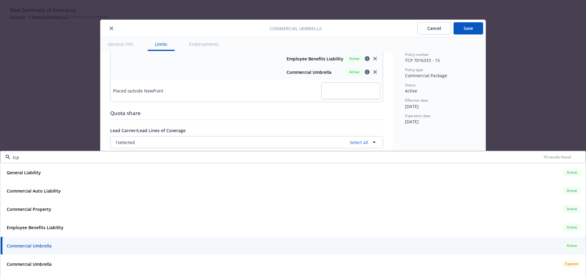
type input "tcp"
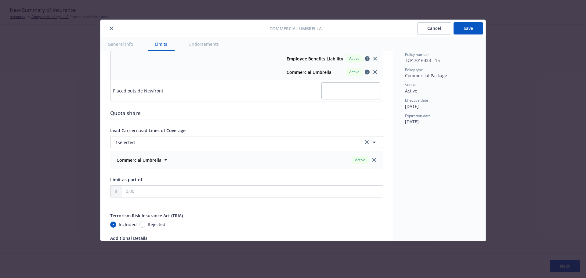
click at [473, 28] on button "Save" at bounding box center [469, 28] width 30 height 12
type textarea "x"
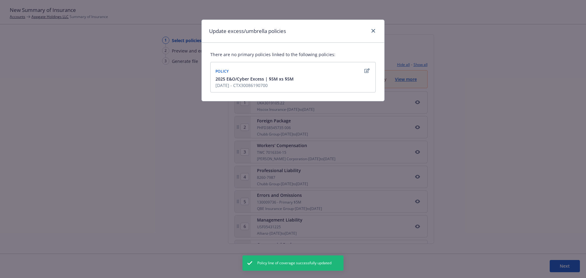
click at [367, 71] on icon "button" at bounding box center [366, 70] width 5 height 5
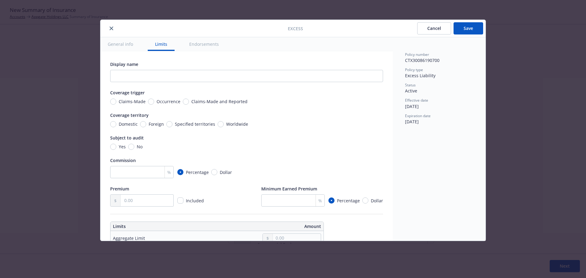
scroll to position [31, 0]
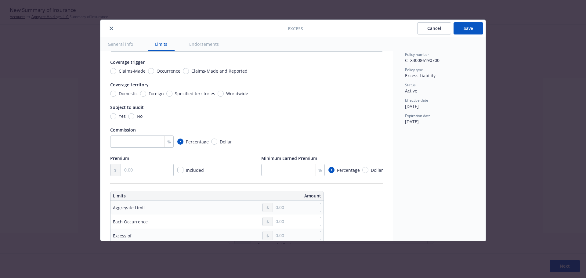
click at [434, 31] on button "Cancel" at bounding box center [434, 28] width 34 height 12
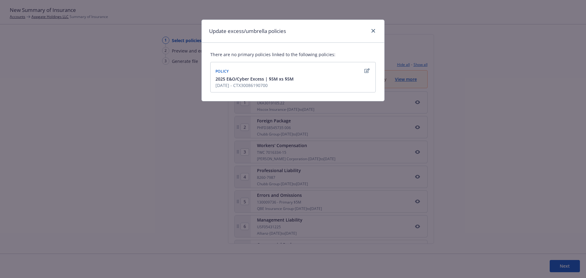
click at [365, 70] on icon "button" at bounding box center [366, 70] width 5 height 5
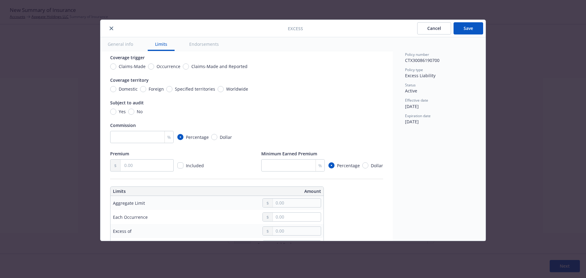
scroll to position [18, 0]
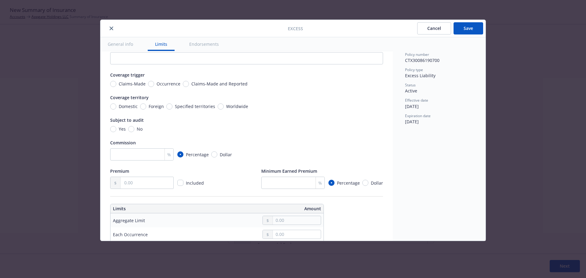
click at [141, 86] on span "Claims-Made" at bounding box center [132, 84] width 27 height 6
click at [116, 86] on input "Claims-Made" at bounding box center [113, 84] width 6 height 6
radio input "true"
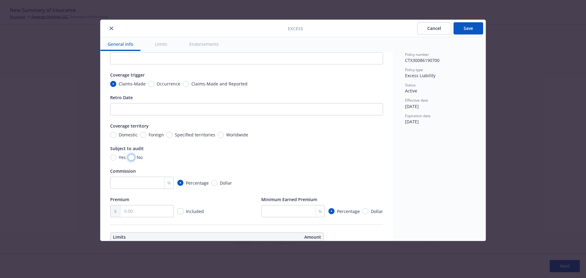
click at [131, 157] on input "No" at bounding box center [131, 157] width 6 height 6
radio input "true"
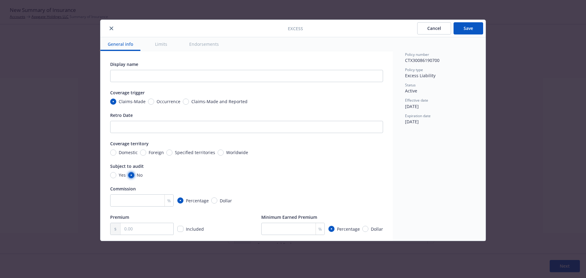
scroll to position [31, 0]
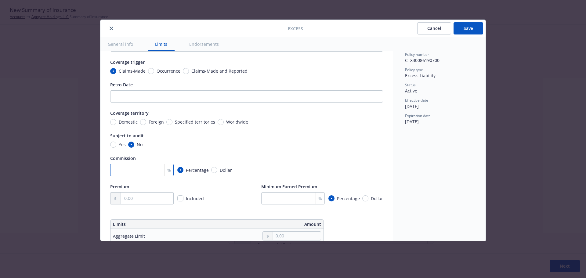
click at [152, 168] on input "number" at bounding box center [141, 170] width 63 height 12
type input "0"
click at [135, 201] on input "text" at bounding box center [147, 199] width 53 height 12
type input "52,500.00"
click at [219, 198] on div "Premium 52,500.00 Included Minimum Earned Premium % Percentage Dollar" at bounding box center [246, 193] width 273 height 21
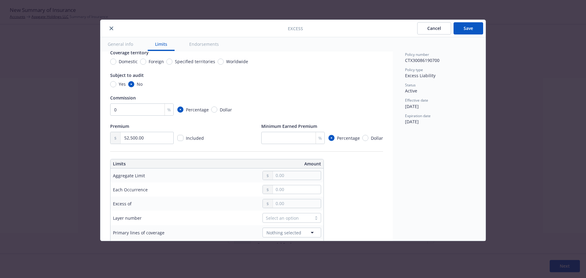
scroll to position [92, 0]
click at [280, 176] on input "text" at bounding box center [297, 175] width 48 height 9
type input "5,000,000.00"
click at [289, 223] on button "$5,000,000.00" at bounding box center [294, 223] width 53 height 11
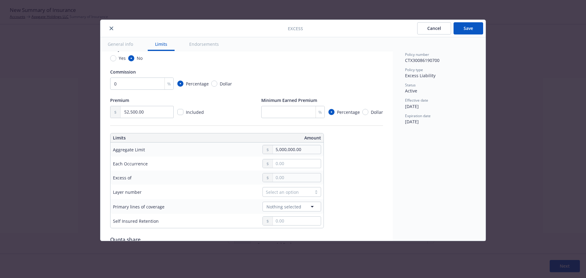
scroll to position [122, 0]
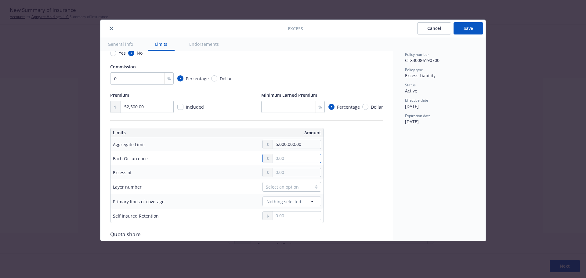
click at [282, 158] on input "text" at bounding box center [297, 158] width 48 height 9
type input "5,000,000.00"
click at [292, 205] on button "$5,000,000.00" at bounding box center [294, 207] width 53 height 11
click at [289, 171] on input "text" at bounding box center [297, 172] width 48 height 9
type input "$5M excess of $5M"
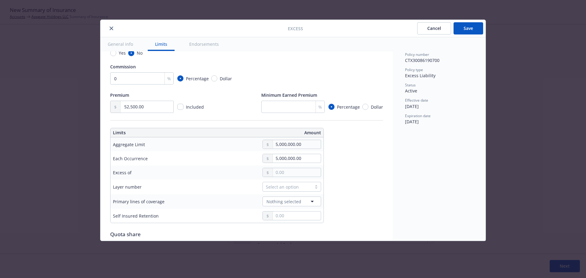
type input "5,000,000.00"
click at [290, 220] on button "$5,000,000.00" at bounding box center [294, 221] width 53 height 11
click at [288, 186] on div "Select an option" at bounding box center [287, 187] width 43 height 6
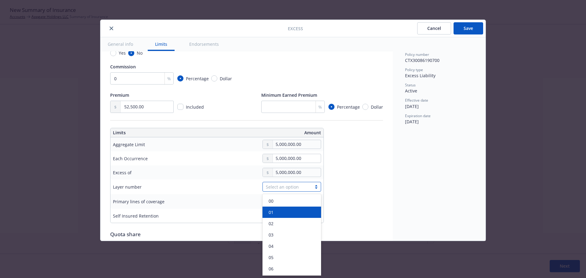
click at [282, 215] on div "01" at bounding box center [292, 212] width 59 height 11
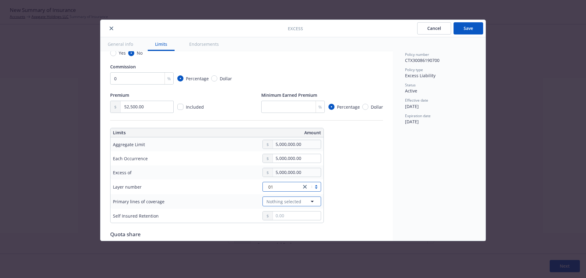
click at [276, 201] on span "Nothing selected" at bounding box center [283, 201] width 35 height 6
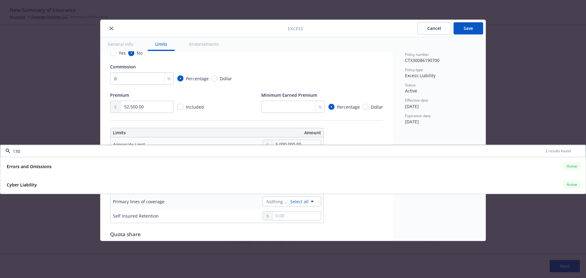
type input "1300"
click at [322, 165] on div "Errors and Omissions Active" at bounding box center [293, 166] width 578 height 10
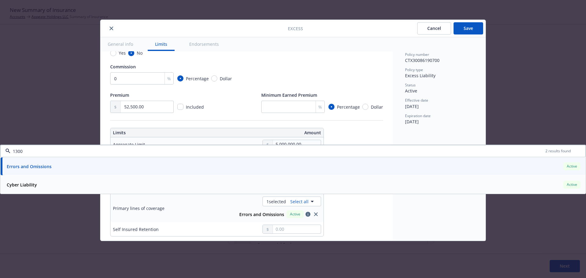
click at [315, 183] on div "Cyber Liability Active" at bounding box center [293, 184] width 578 height 10
type input "Cyber Liability, Errors and Omissions $5M excess of $5M"
type input "1300"
click at [346, 212] on div "Display name Cyber Liability, Errors and Omissions $5M excess of $5M Coverage t…" at bounding box center [246, 197] width 273 height 517
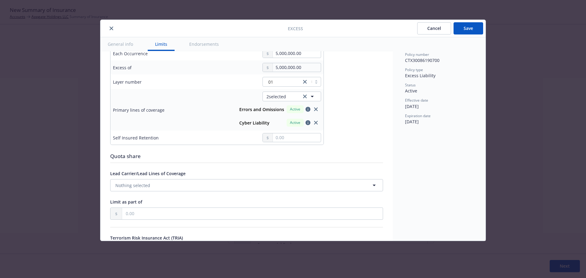
scroll to position [244, 0]
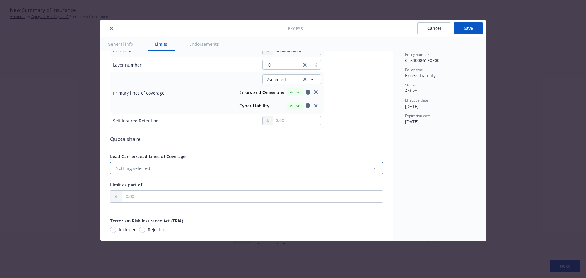
click at [187, 172] on button "Nothing selected" at bounding box center [246, 168] width 273 height 12
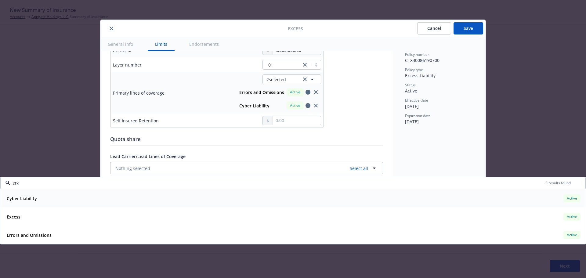
click at [130, 195] on div "Cyber Liability Active" at bounding box center [293, 198] width 578 height 10
click at [108, 212] on div "Excess Active" at bounding box center [293, 217] width 578 height 10
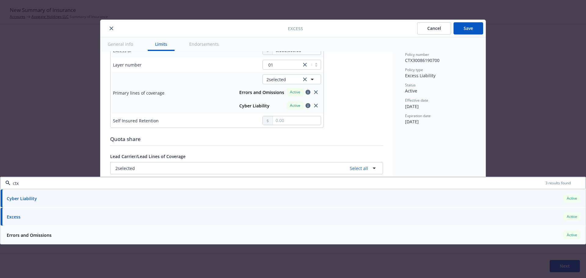
click at [103, 234] on div "Errors and Omissions Active" at bounding box center [293, 235] width 578 height 10
type input "ctx"
click at [349, 110] on div "Display name Cyber Liability, Errors and Omissions $5M excess of $5M Coverage t…" at bounding box center [246, 107] width 273 height 580
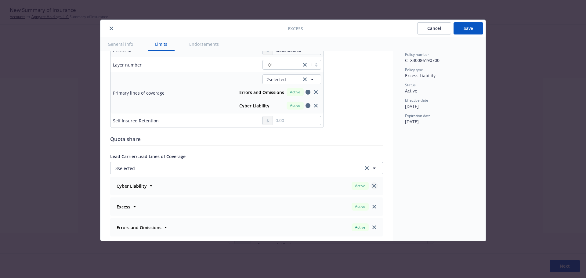
click at [372, 188] on icon "close" at bounding box center [374, 186] width 4 height 4
click at [372, 205] on icon "close" at bounding box center [374, 207] width 4 height 4
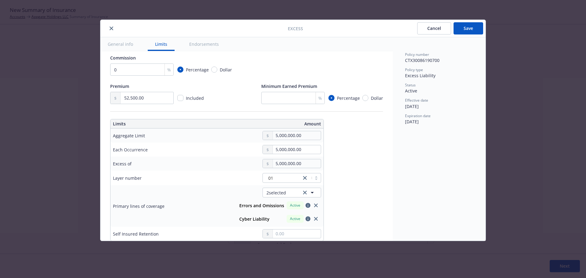
scroll to position [122, 0]
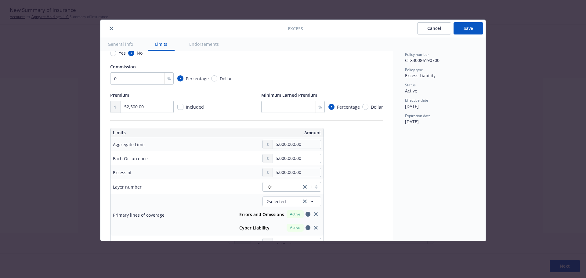
click at [474, 28] on button "Save" at bounding box center [469, 28] width 30 height 12
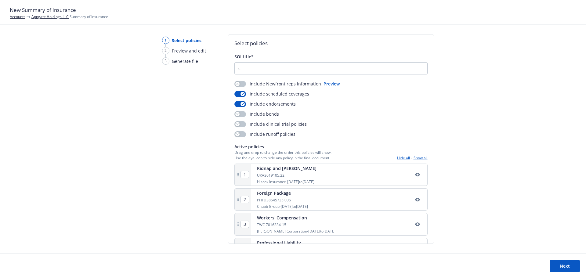
scroll to position [0, 0]
click at [240, 83] on button "button" at bounding box center [240, 85] width 12 height 6
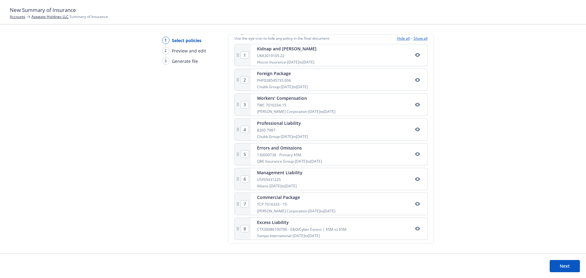
scroll to position [123, 0]
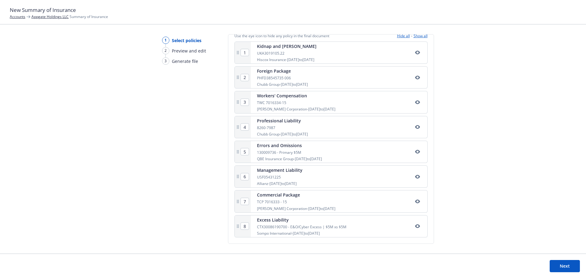
click at [561, 266] on button "Next" at bounding box center [565, 266] width 30 height 12
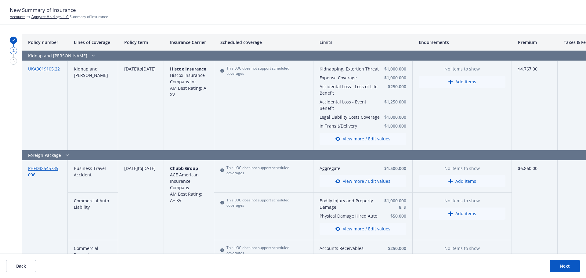
click at [467, 87] on button "Add items" at bounding box center [462, 82] width 87 height 12
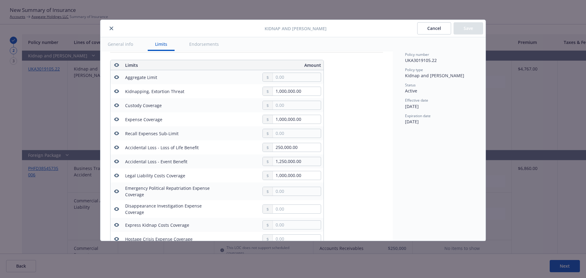
scroll to position [29, 0]
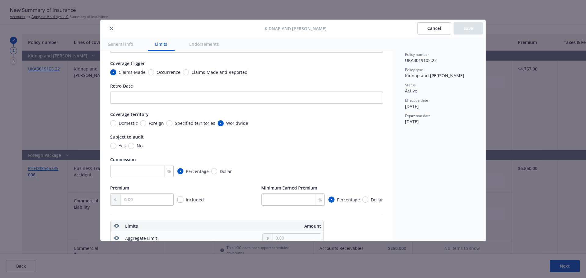
type textarea "x"
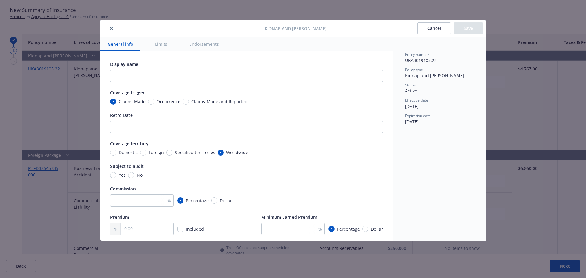
click at [429, 33] on button "Cancel" at bounding box center [434, 28] width 34 height 12
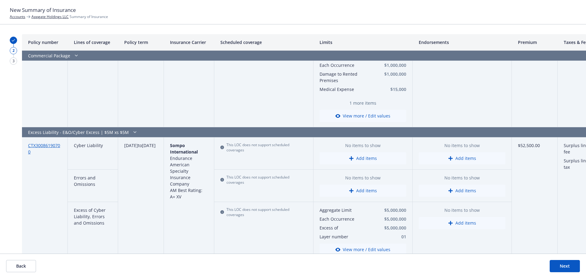
scroll to position [1782, 0]
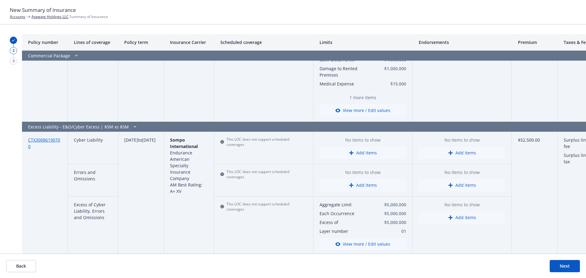
click at [556, 266] on button "Next" at bounding box center [565, 266] width 30 height 12
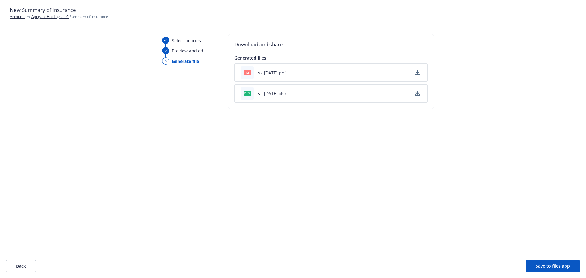
click at [419, 73] on icon "button" at bounding box center [417, 72] width 5 height 5
click at [183, 51] on span "Preview and edit" at bounding box center [189, 51] width 34 height 6
click at [26, 268] on button "Back" at bounding box center [21, 266] width 30 height 12
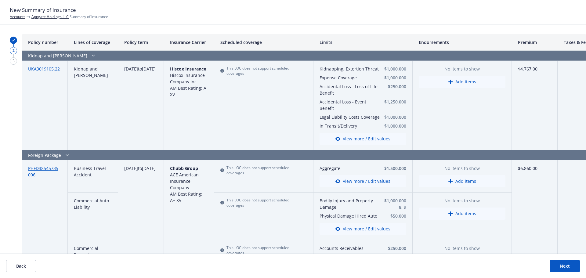
click at [33, 267] on button "Back" at bounding box center [21, 266] width 30 height 12
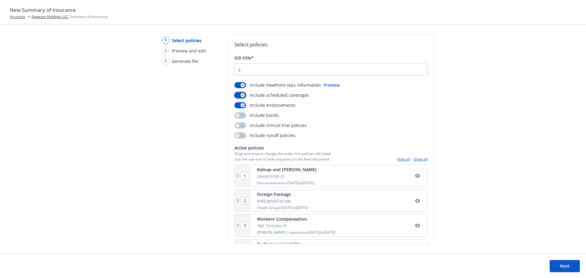
click at [241, 96] on div "button" at bounding box center [243, 95] width 4 height 4
click at [241, 105] on icon "button" at bounding box center [242, 105] width 2 height 2
drag, startPoint x: 244, startPoint y: 70, endPoint x: 226, endPoint y: 71, distance: 18.0
click at [226, 71] on div "1 Select policies 2 Preview and edit 3 Generate file Select policies SOI title*…" at bounding box center [293, 143] width 586 height 219
type input "Appgat_2025 SOI as of 8.25.2025"
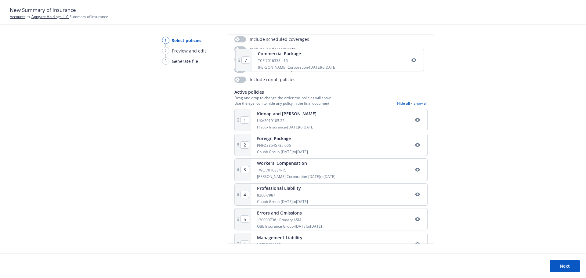
scroll to position [49, 0]
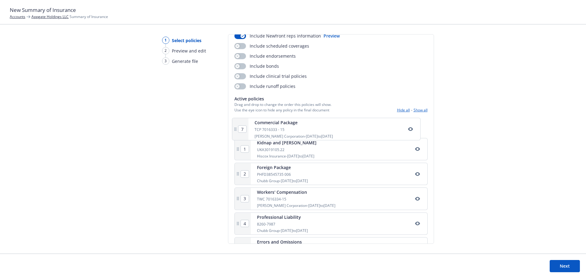
drag, startPoint x: 238, startPoint y: 203, endPoint x: 236, endPoint y: 125, distance: 77.6
click at [236, 125] on div "1 Kidnap and Ransom UKA3019105.22 Hiscox Insurance - 05/01/2022 to 10/12/2025 2…" at bounding box center [330, 214] width 193 height 196
type input "2"
type input "3"
type input "4"
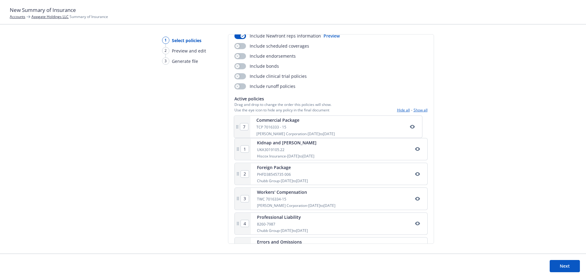
type input "5"
type input "6"
type input "7"
type input "1"
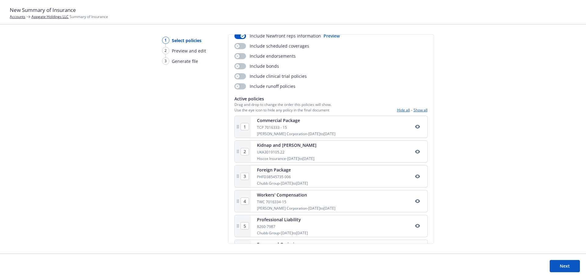
type input "Appgat_2025 SOI as of 8.25.2025"
click at [245, 126] on input "1" at bounding box center [245, 126] width 8 height 7
click at [212, 138] on div "1 Select policies 2 Preview and edit 3 Generate file Select policies SOI title*…" at bounding box center [293, 143] width 586 height 219
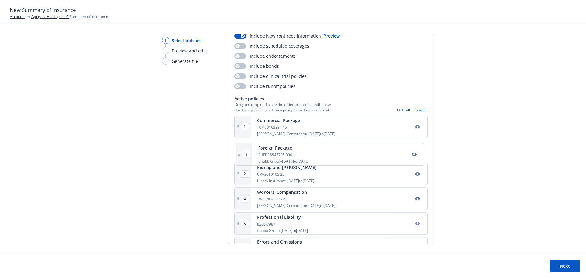
drag, startPoint x: 237, startPoint y: 175, endPoint x: 239, endPoint y: 151, distance: 24.2
click at [239, 151] on div "1 Commercial Package TCP 7016333 - 15 W.R. Berkley Corporation - 05/01/2025 to …" at bounding box center [330, 214] width 193 height 196
type input "3"
type input "2"
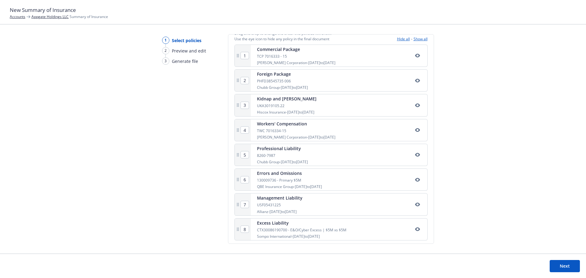
scroll to position [123, 0]
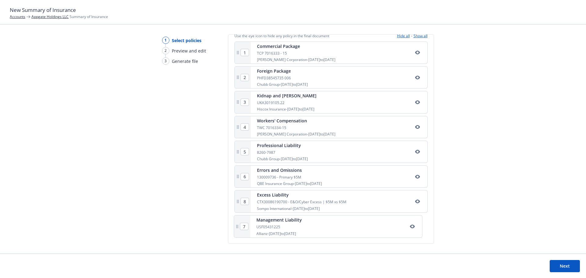
drag, startPoint x: 237, startPoint y: 203, endPoint x: 237, endPoint y: 231, distance: 28.1
click at [237, 231] on div "1 Commercial Package TCP 7016333 - 15 W.R. Berkley Corporation - 05/01/2025 to …" at bounding box center [330, 140] width 193 height 196
type input "7"
type input "8"
drag, startPoint x: 238, startPoint y: 182, endPoint x: 240, endPoint y: 207, distance: 24.8
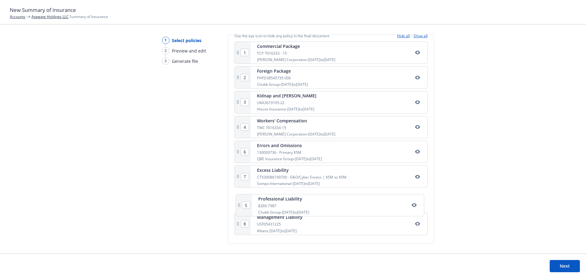
click at [240, 207] on div "1 Commercial Package TCP 7016333 - 15 W.R. Berkley Corporation - 05/01/2025 to …" at bounding box center [330, 140] width 193 height 196
type input "6"
type input "7"
type input "5"
drag, startPoint x: 238, startPoint y: 133, endPoint x: 240, endPoint y: 208, distance: 74.2
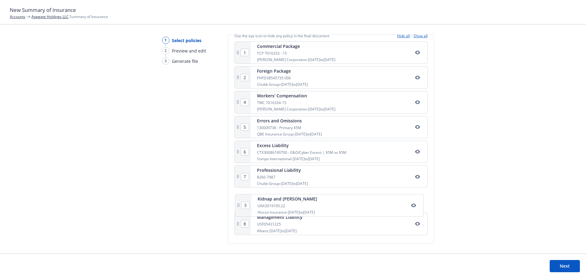
click at [240, 208] on div "1 Commercial Package TCP 7016333 - 15 W.R. Berkley Corporation - 05/01/2025 to …" at bounding box center [330, 140] width 193 height 196
type input "5"
type input "3"
type input "4"
type input "7"
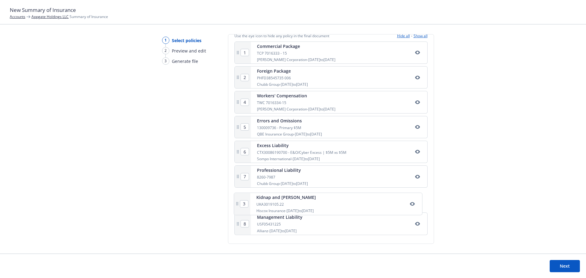
type input "6"
click at [570, 264] on button "Next" at bounding box center [565, 266] width 30 height 12
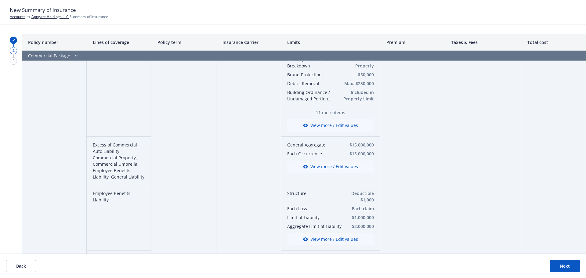
scroll to position [122, 0]
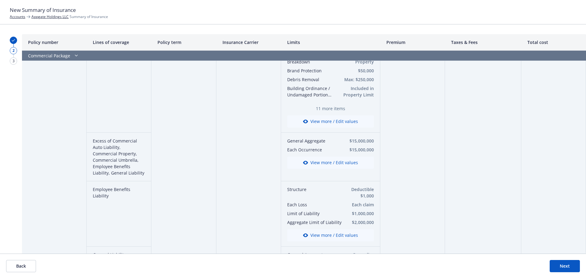
click at [571, 266] on button "Next" at bounding box center [565, 266] width 30 height 12
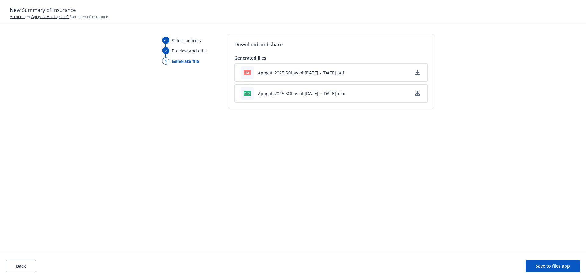
click at [417, 75] on icon "button" at bounding box center [417, 75] width 5 height 2
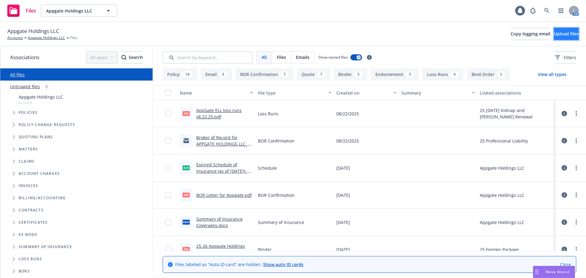
click at [554, 36] on span "Upload files" at bounding box center [566, 34] width 25 height 6
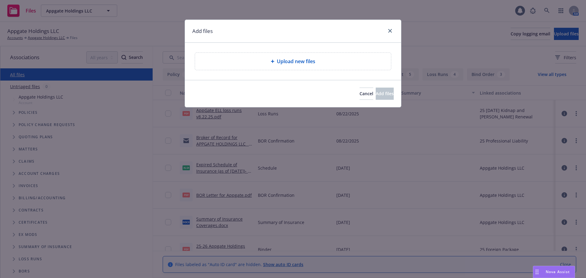
click at [295, 66] on div "Upload new files" at bounding box center [293, 61] width 196 height 17
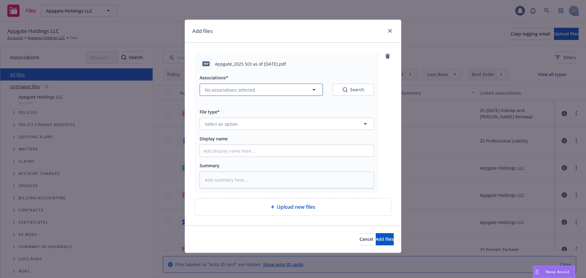
click at [219, 92] on span "No associations selected" at bounding box center [230, 90] width 50 height 6
type textarea "x"
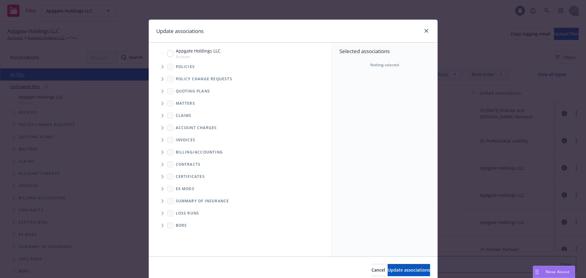
click at [167, 55] on input "Tree Example" at bounding box center [170, 54] width 6 height 6
checkbox input "true"
click at [397, 272] on span "Update associations" at bounding box center [409, 270] width 42 height 6
type textarea "x"
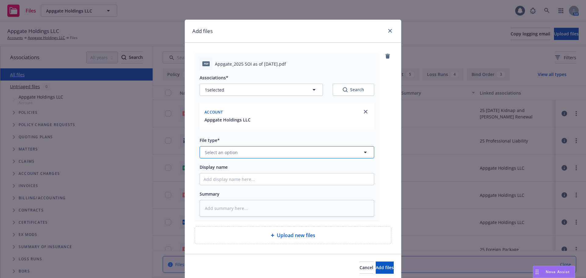
click at [220, 151] on span "Select an option" at bounding box center [221, 152] width 33 height 6
type input "[PERSON_NAME]"
click at [245, 201] on span "Summary of Insurance" at bounding box center [229, 201] width 47 height 6
click at [376, 267] on span "Add files" at bounding box center [385, 268] width 18 height 6
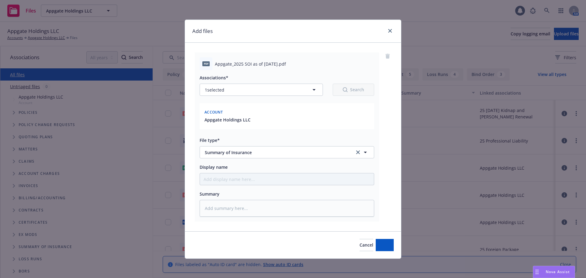
type textarea "x"
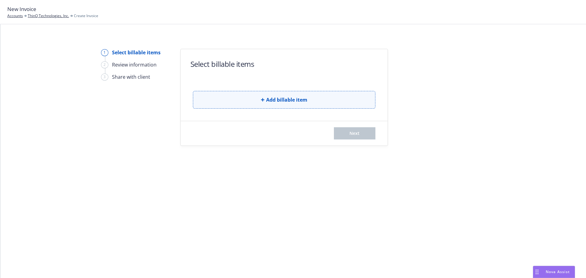
click at [273, 97] on span "Add billable item" at bounding box center [286, 99] width 41 height 7
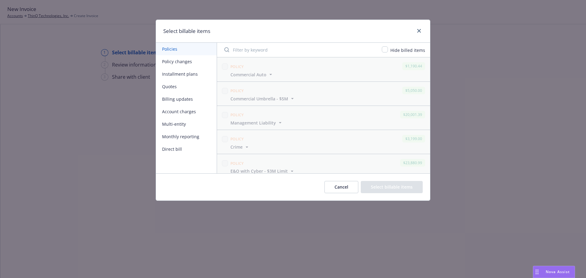
click at [190, 63] on button "Policy changes" at bounding box center [186, 61] width 61 height 13
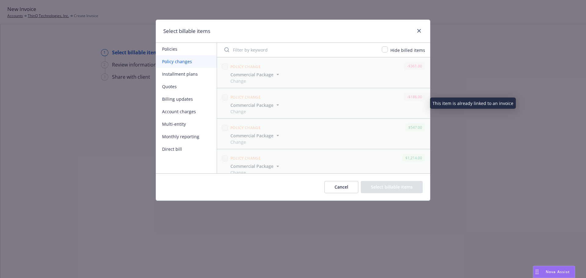
scroll to position [67, 0]
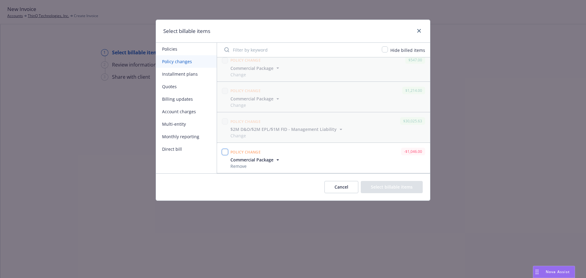
click at [227, 150] on input "checkbox" at bounding box center [225, 152] width 6 height 6
checkbox input "true"
click at [376, 183] on button "Select billable items" at bounding box center [392, 187] width 62 height 12
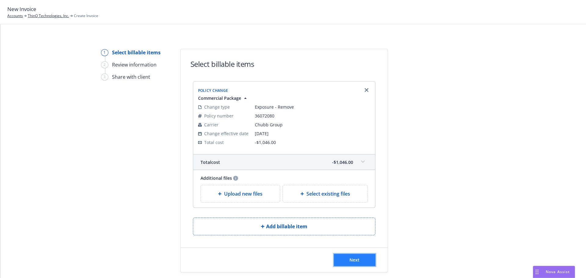
click at [350, 261] on span "Next" at bounding box center [354, 260] width 10 height 6
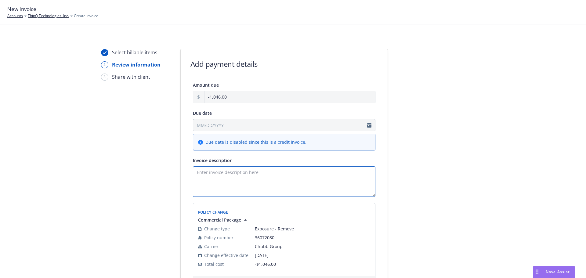
click at [255, 171] on textarea "Invoice description" at bounding box center [284, 181] width 183 height 31
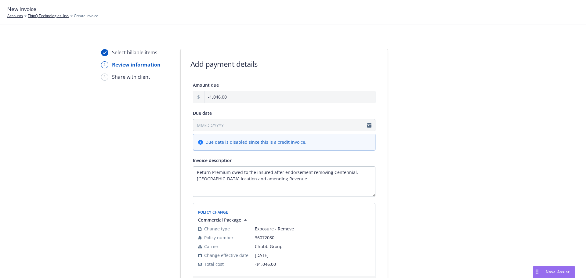
click at [418, 181] on div at bounding box center [442, 208] width 85 height 318
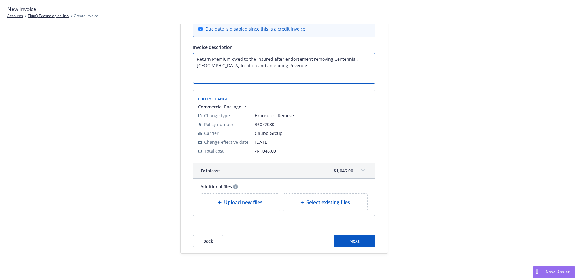
click at [242, 66] on textarea "Return Premium owed to the insured after endorsement removing Centennial, [GEOG…" at bounding box center [284, 68] width 183 height 31
type textarea "Return Premium owed to the insured after endorsement removing Centennial, [GEOG…"
click at [348, 237] on button "Next" at bounding box center [355, 241] width 42 height 12
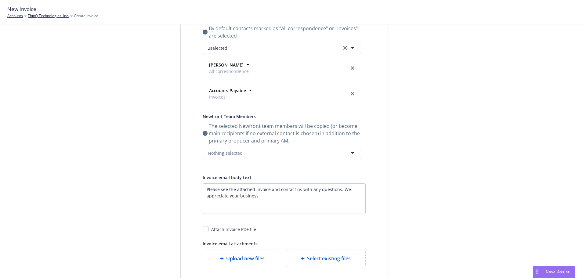
scroll to position [0, 0]
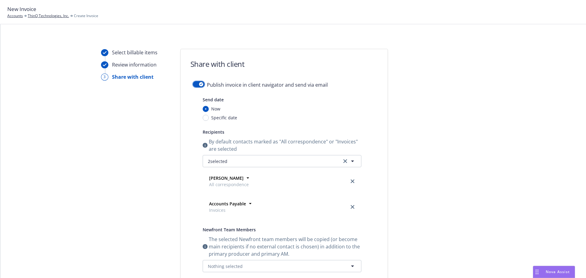
click at [199, 85] on div "button" at bounding box center [201, 84] width 4 height 4
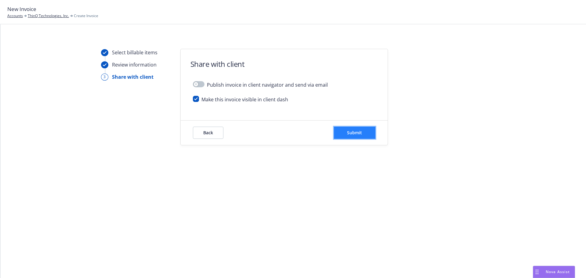
click at [358, 131] on span "Submit" at bounding box center [354, 133] width 15 height 6
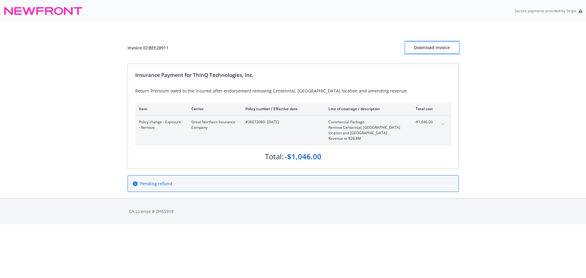
click at [452, 49] on button "Download Invoice" at bounding box center [431, 48] width 53 height 12
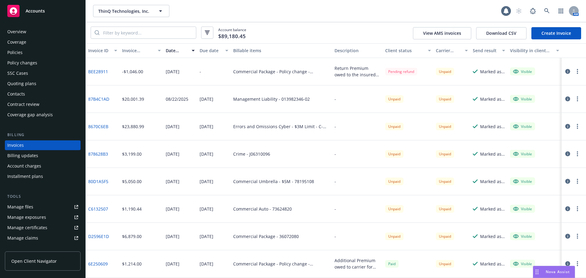
click at [44, 63] on div "Policy changes" at bounding box center [42, 63] width 71 height 10
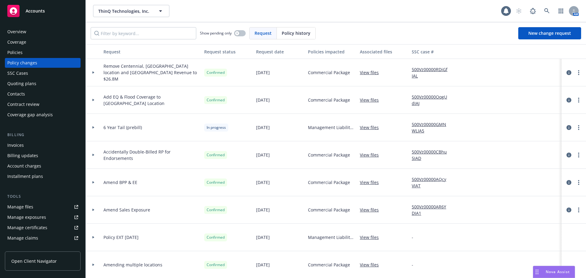
click at [94, 71] on icon at bounding box center [93, 72] width 2 height 2
